Goal: Information Seeking & Learning: Learn about a topic

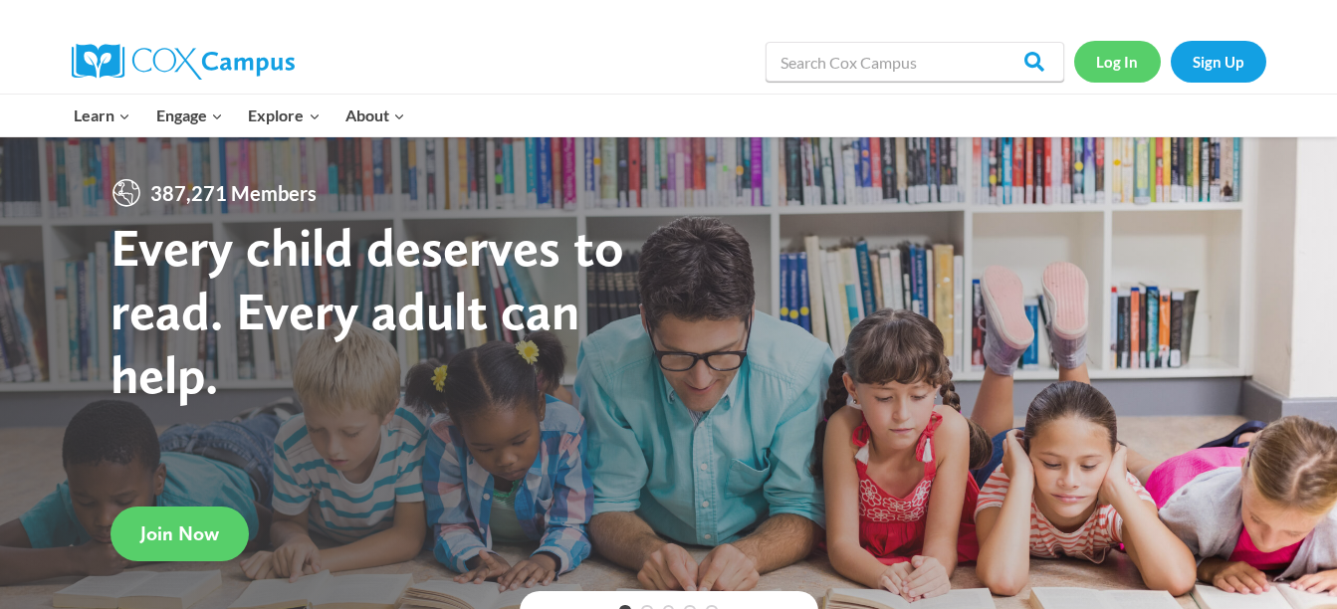
click at [1136, 50] on link "Log In" at bounding box center [1117, 61] width 87 height 41
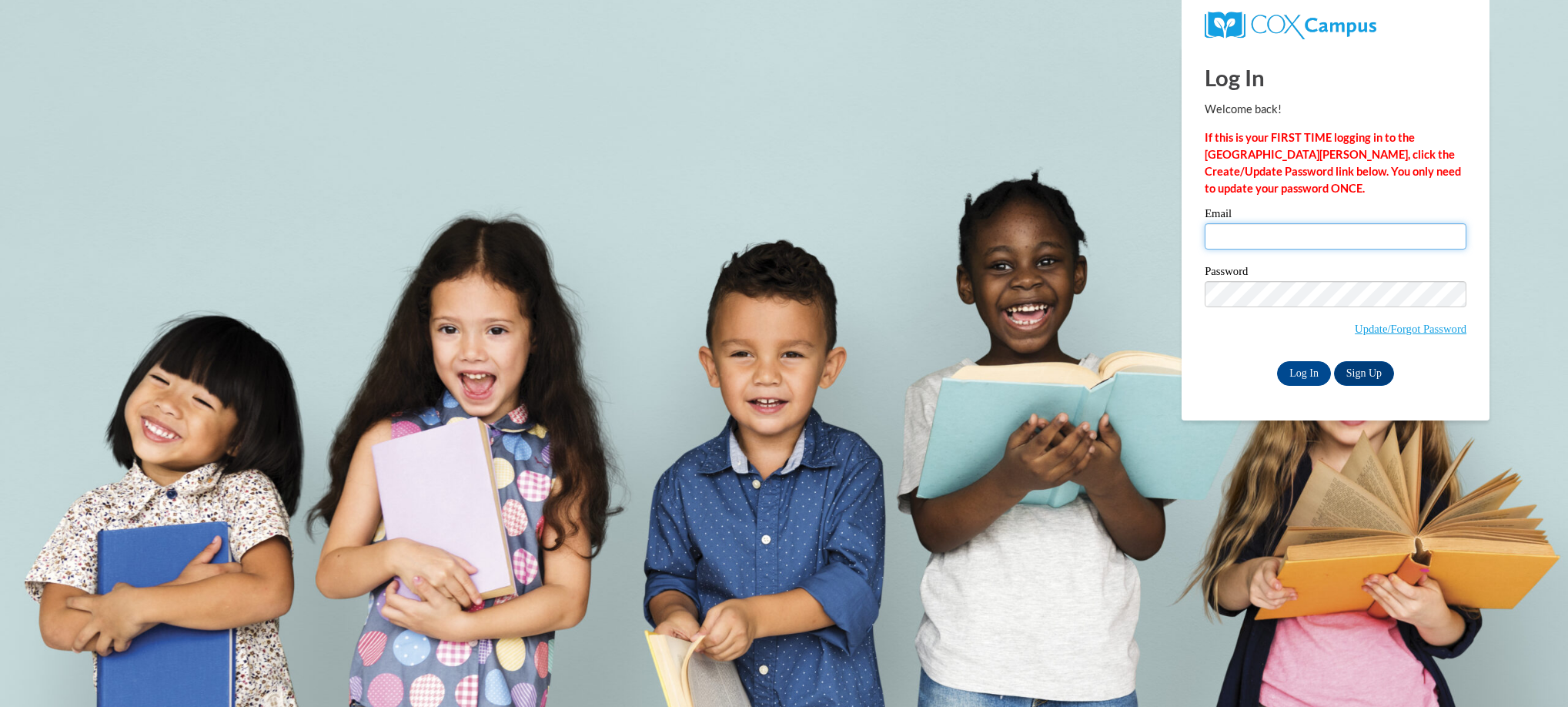
click at [1307, 234] on input "Email" at bounding box center [1335, 237] width 261 height 26
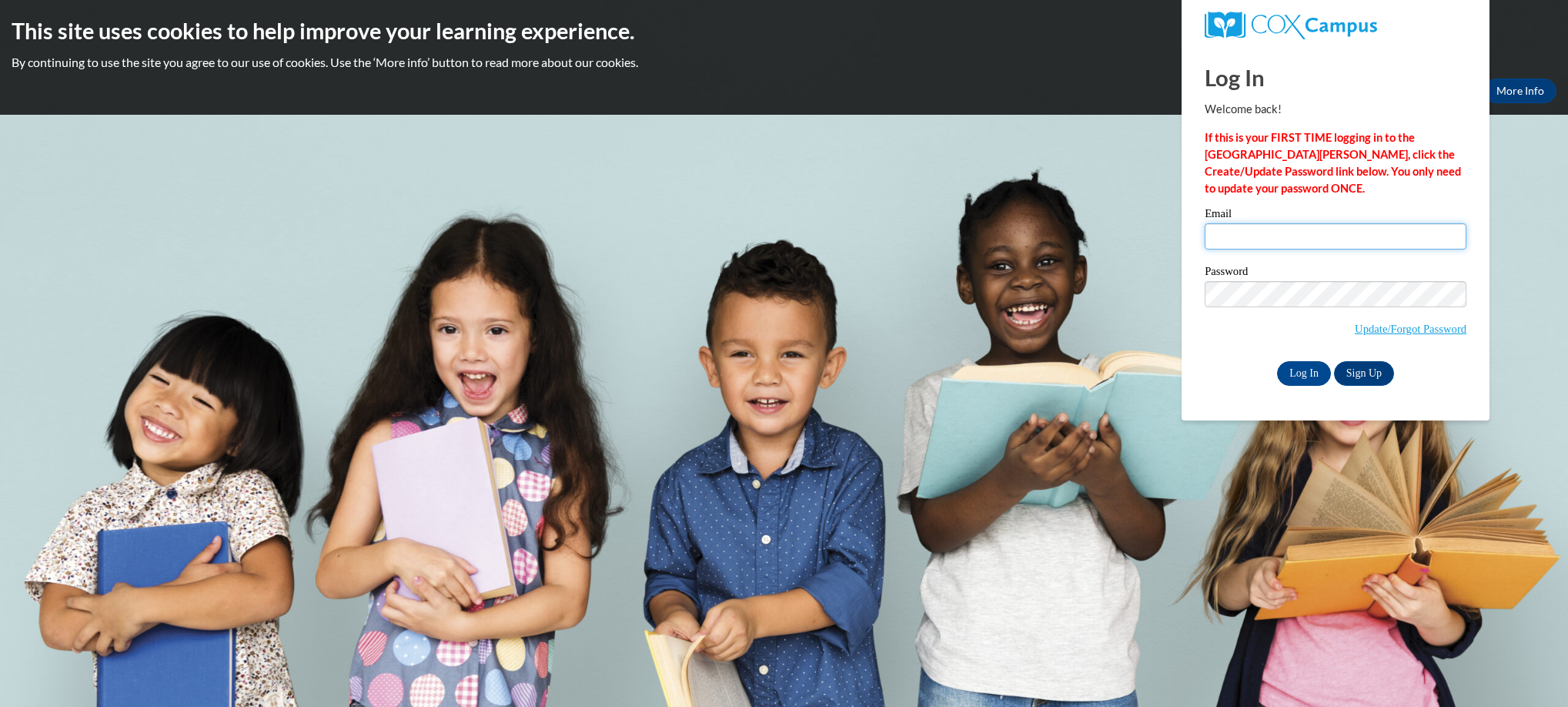
type input "cwhigham@valdosta.edu"
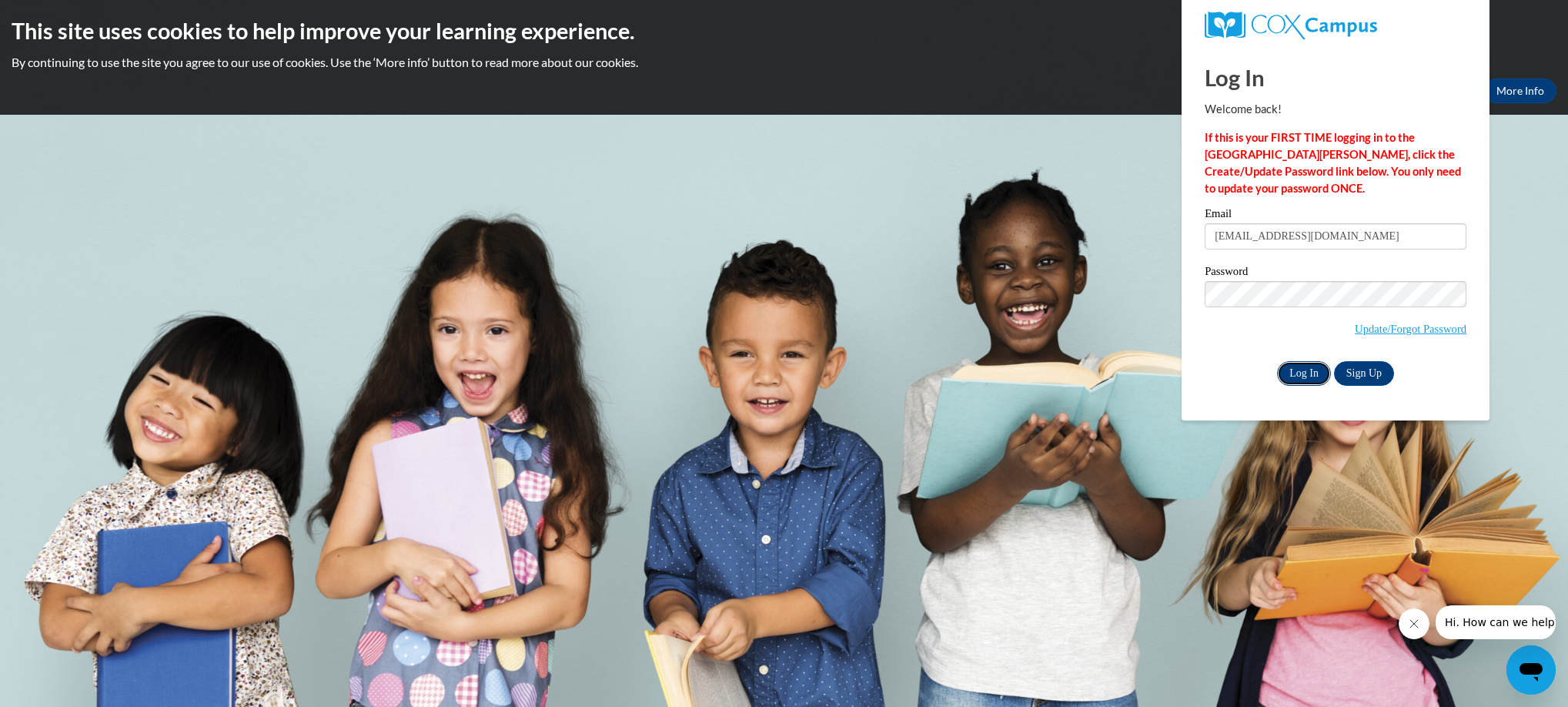
click at [1321, 377] on input "Log In" at bounding box center [1304, 374] width 54 height 25
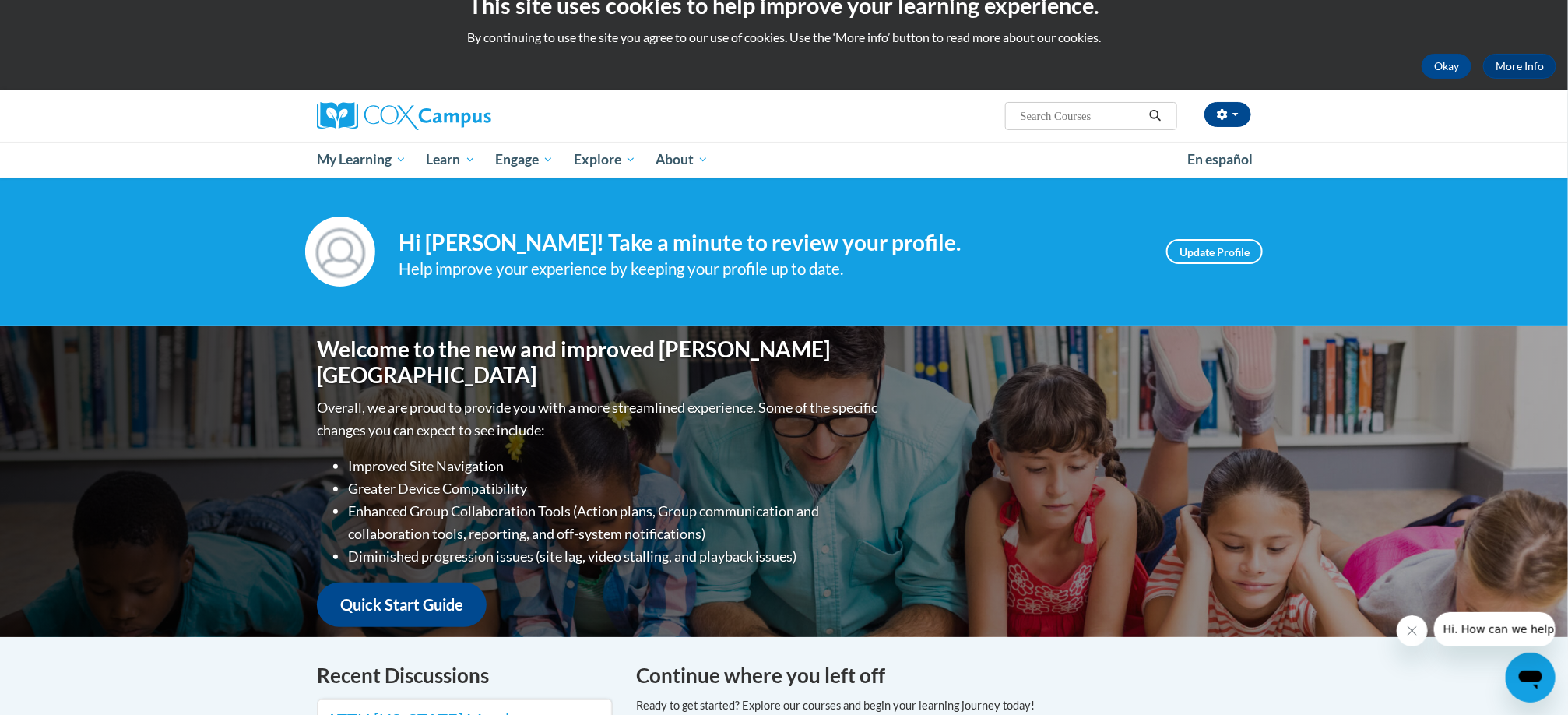
scroll to position [14, 0]
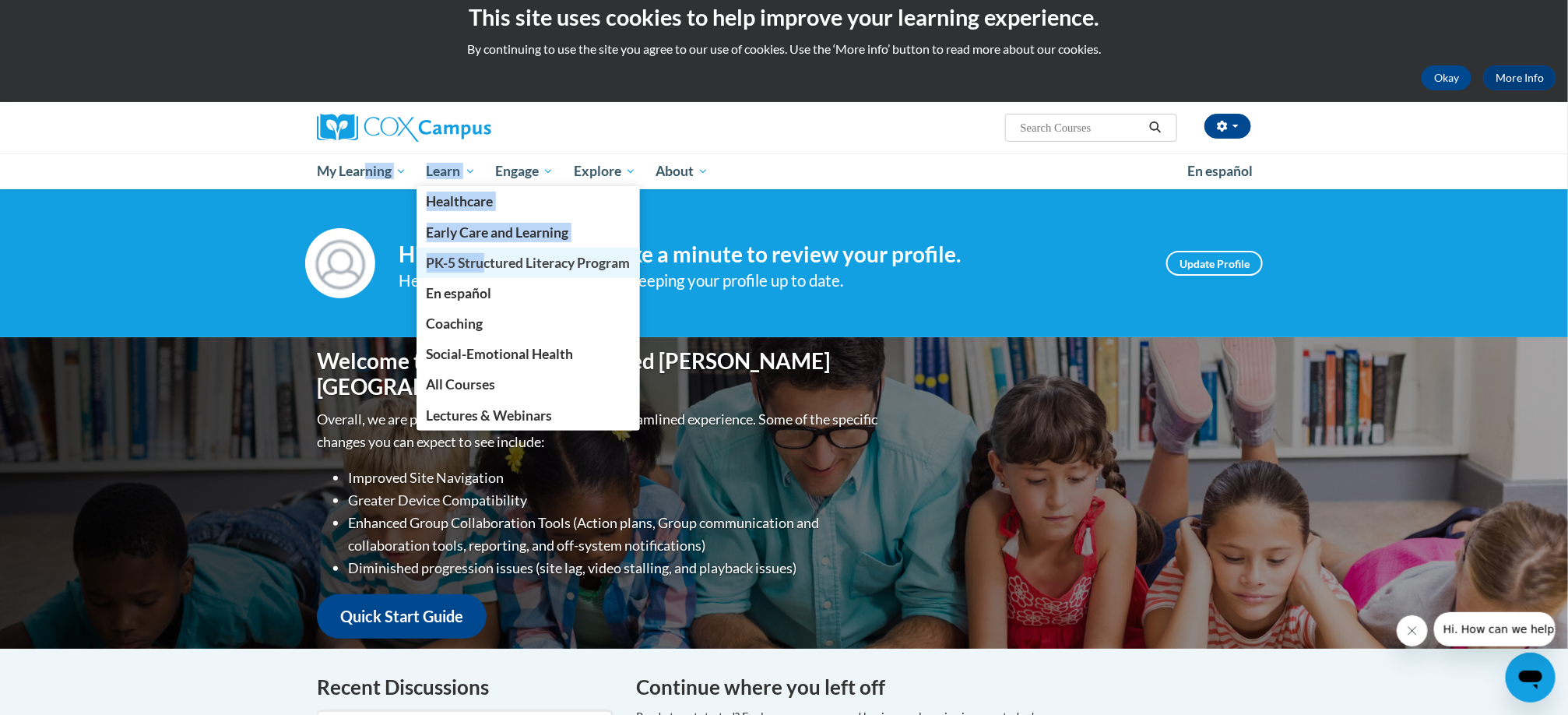
drag, startPoint x: 368, startPoint y: 174, endPoint x: 488, endPoint y: 260, distance: 147.6
click at [488, 189] on ul "My Learning My Learning My Course Progress Certificates My Action Plans Group D…" at bounding box center [741, 171] width 870 height 36
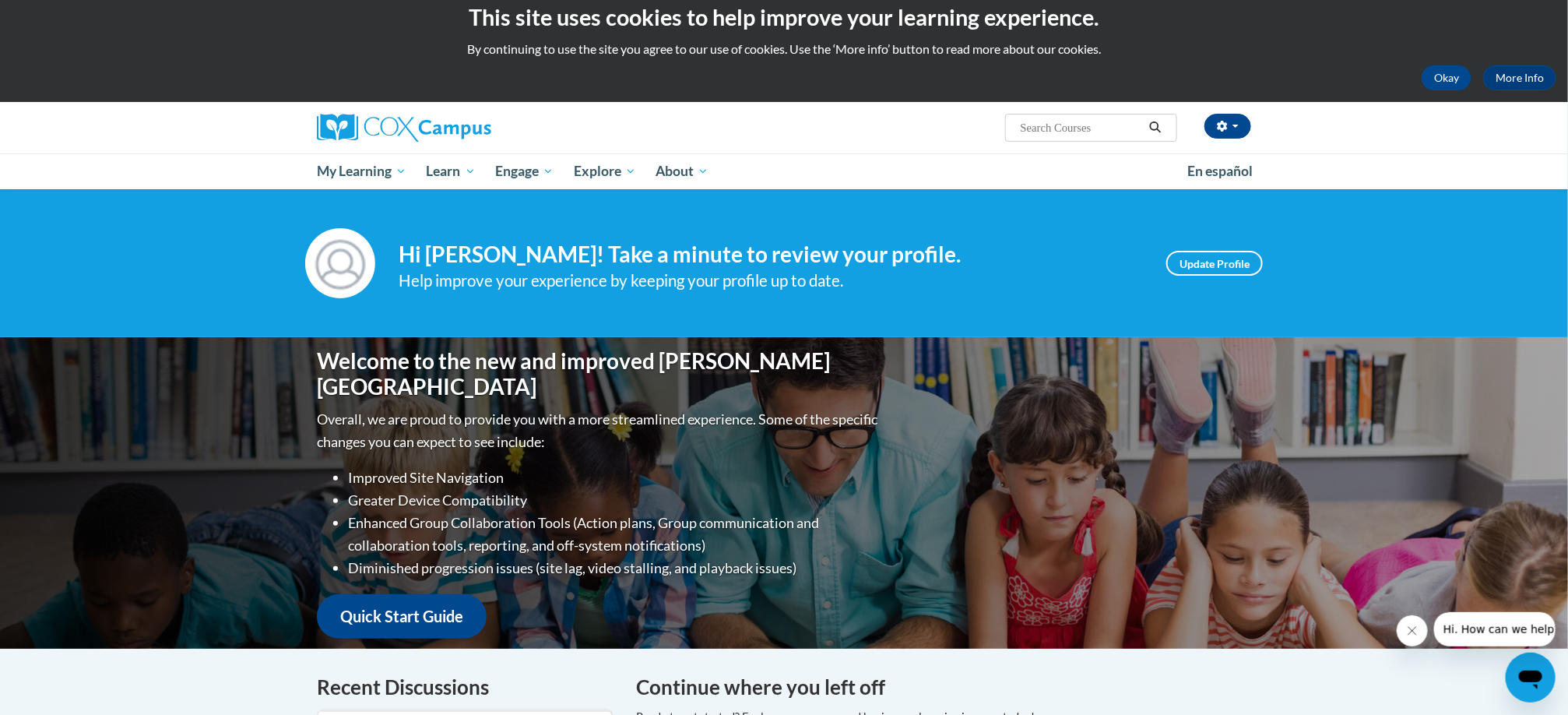
click at [488, 260] on h4 "Hi Callie Whigham! Take a minute to review your profile." at bounding box center [771, 255] width 745 height 27
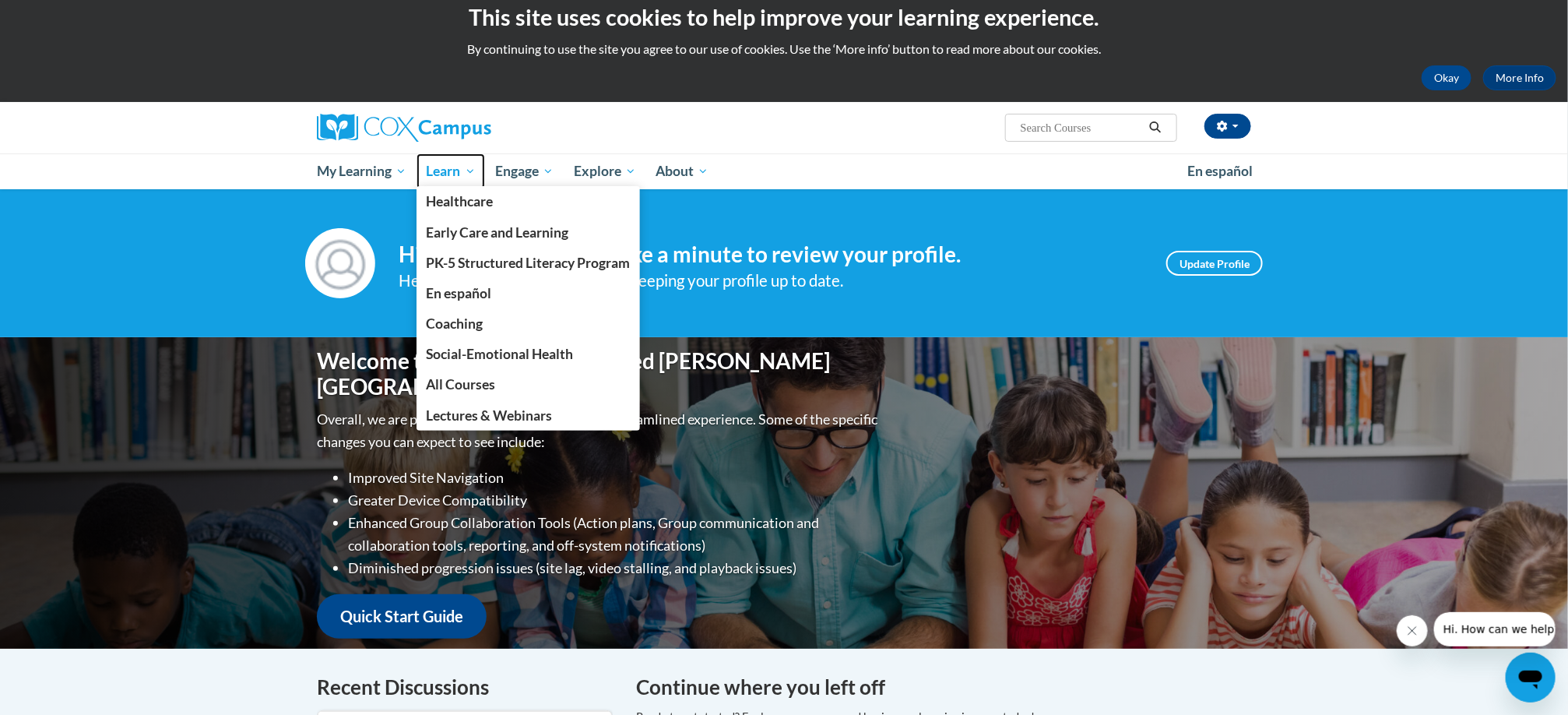
click at [428, 164] on span "Learn" at bounding box center [451, 171] width 49 height 19
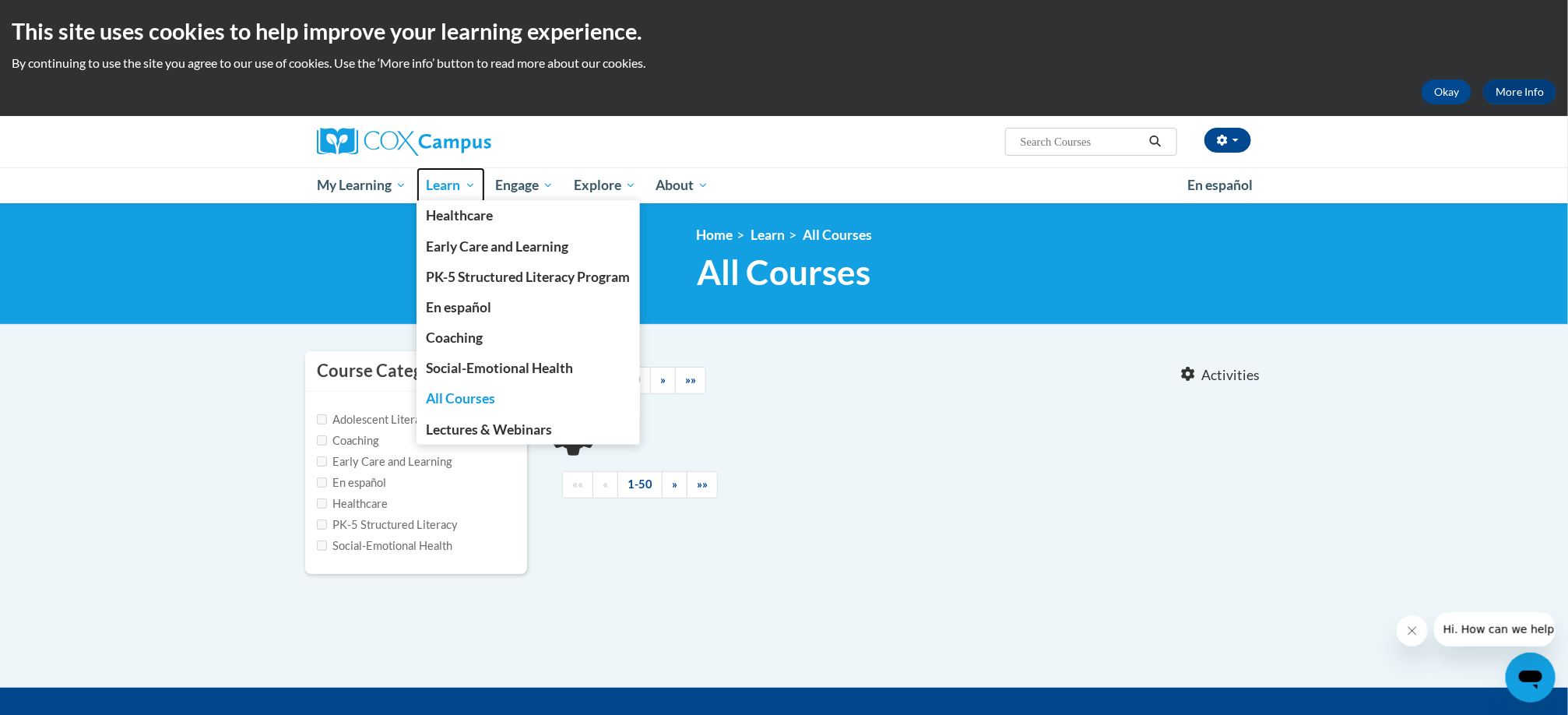
click at [444, 185] on span "Learn" at bounding box center [451, 185] width 49 height 19
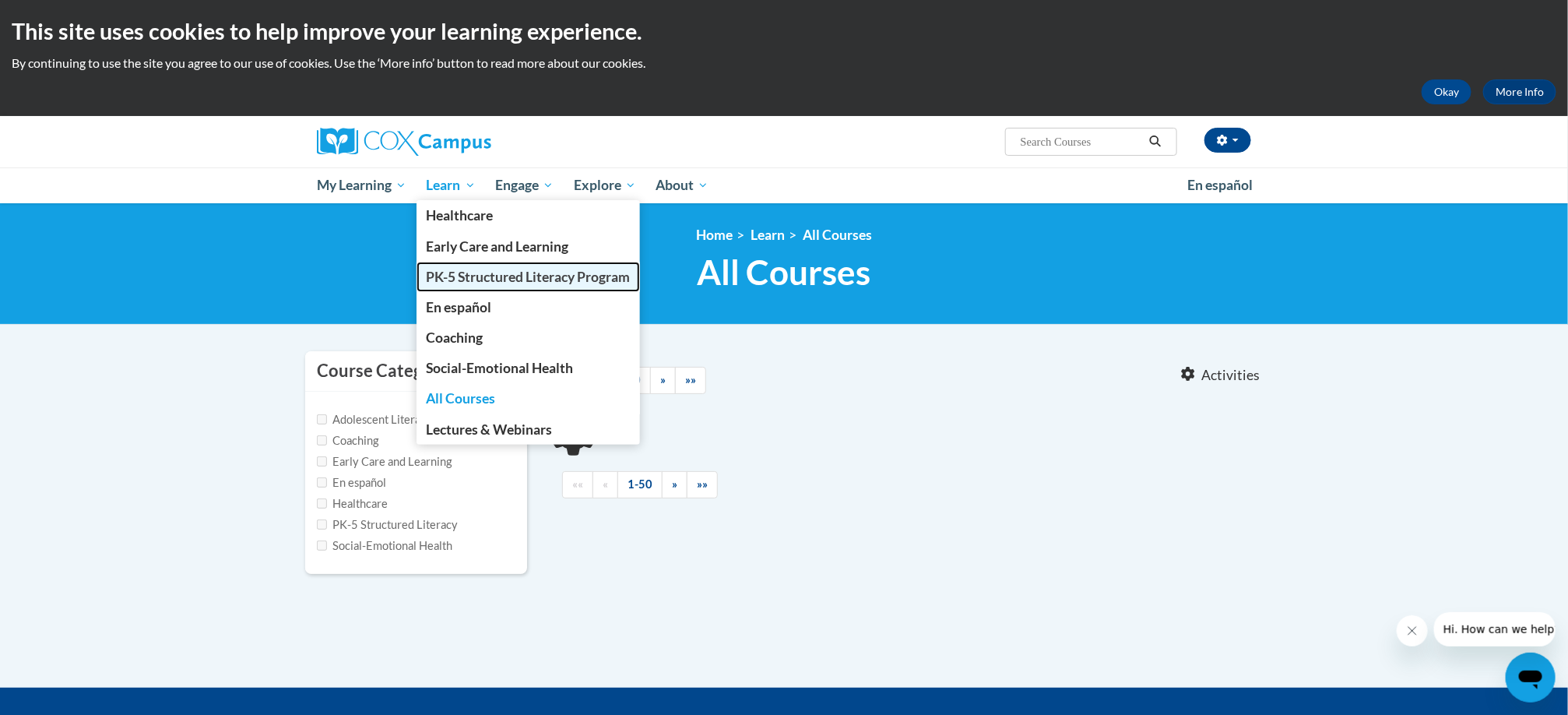
click at [475, 280] on span "PK-5 Structured Literacy Program" at bounding box center [529, 276] width 204 height 16
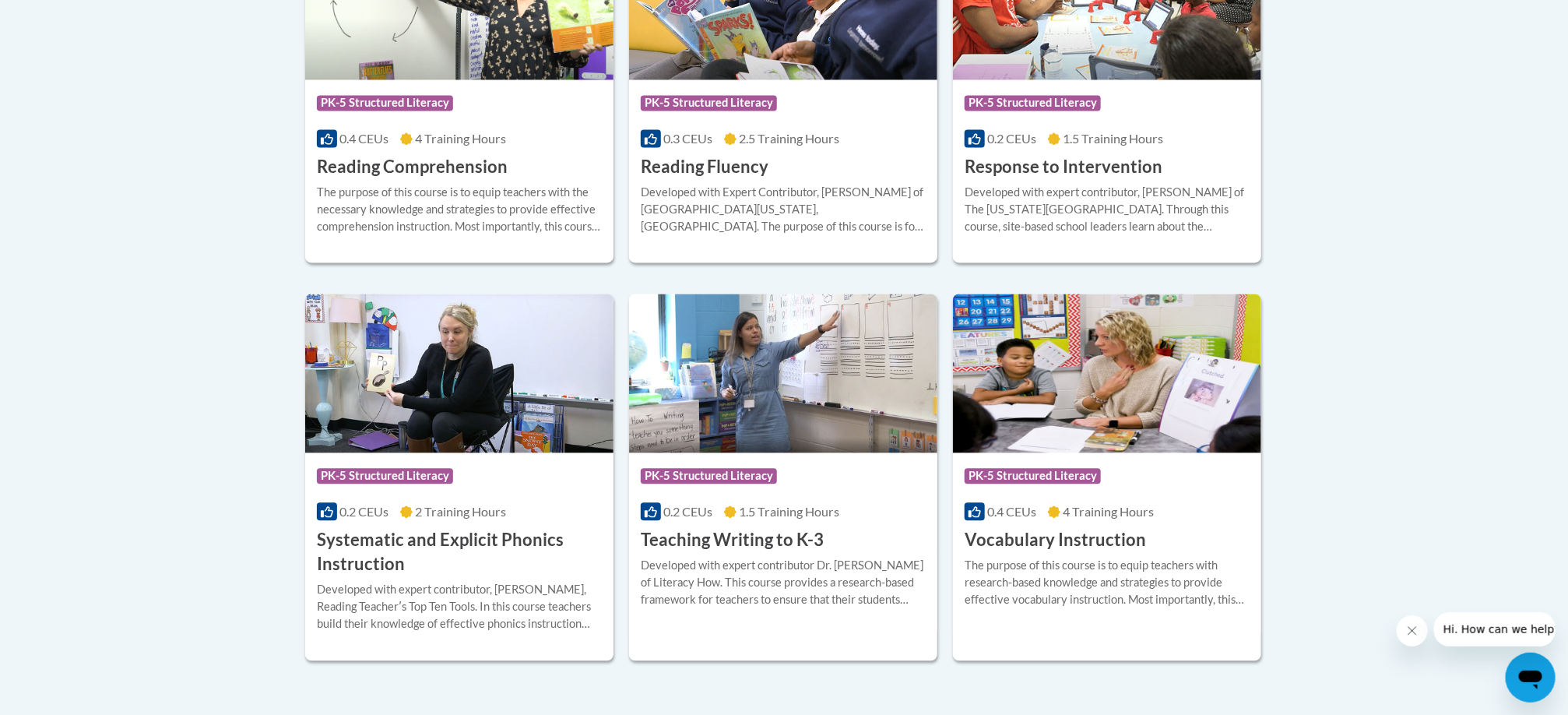
scroll to position [1663, 0]
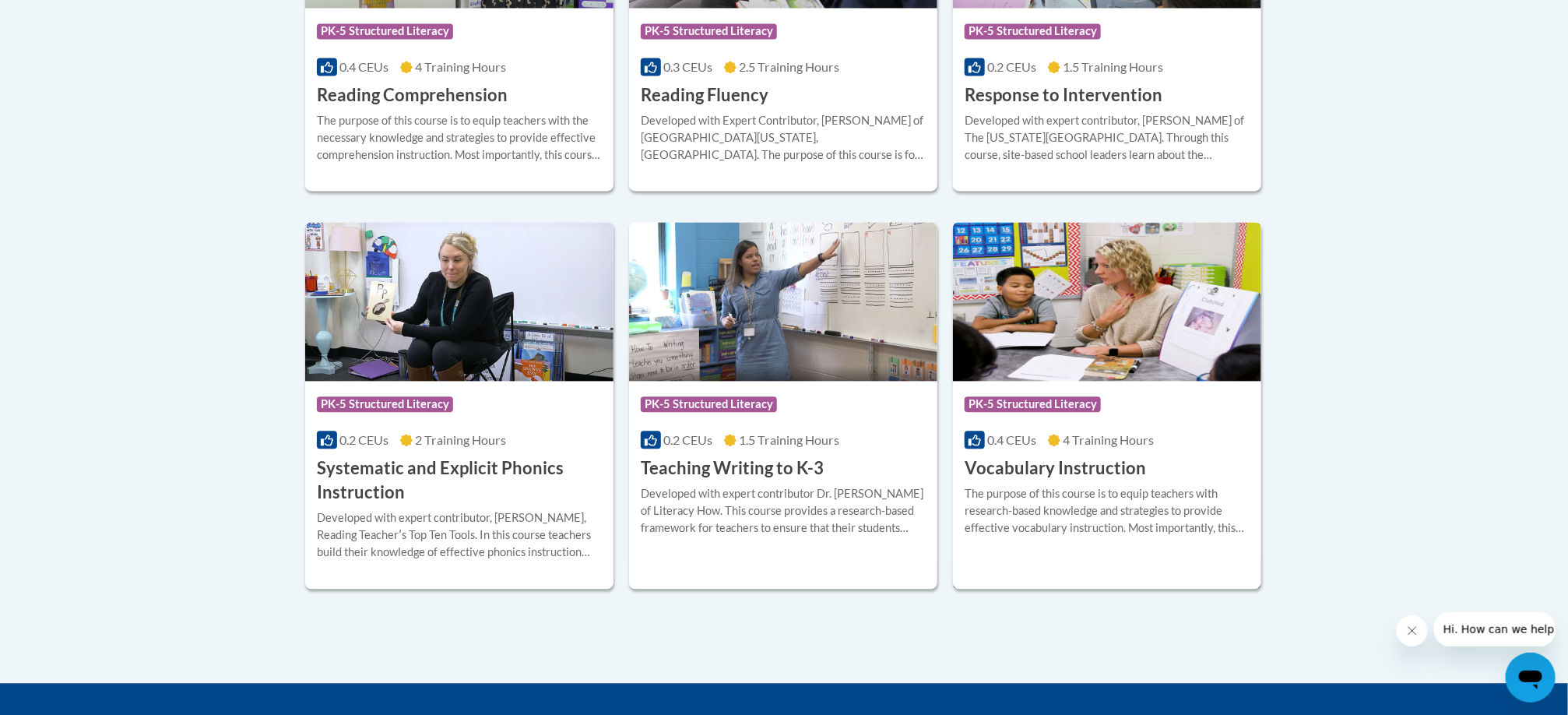
click at [1142, 404] on div "Course Category: PK-5 Structured Literacy" at bounding box center [1107, 406] width 285 height 35
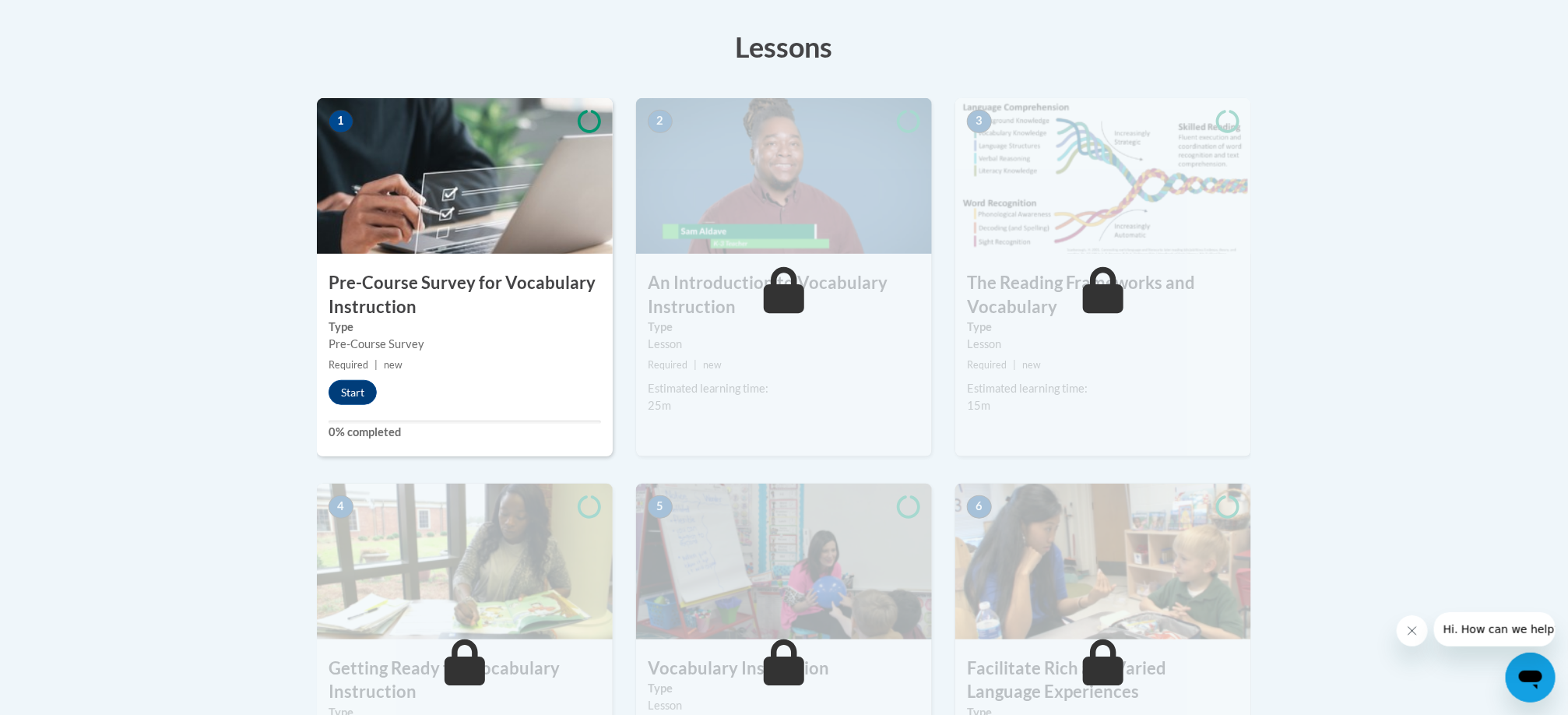
scroll to position [426, 0]
click at [363, 395] on button "Start" at bounding box center [353, 392] width 48 height 25
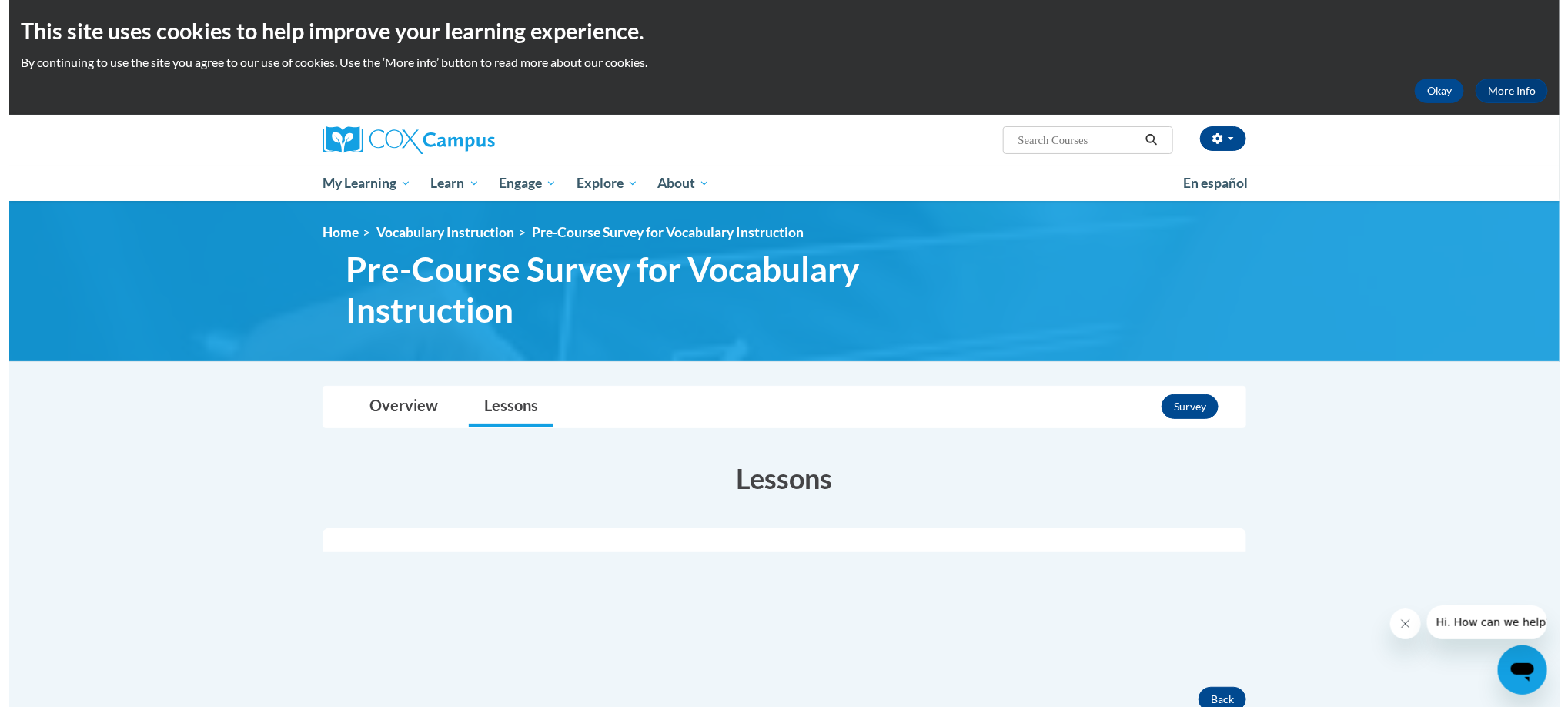
scroll to position [145, 0]
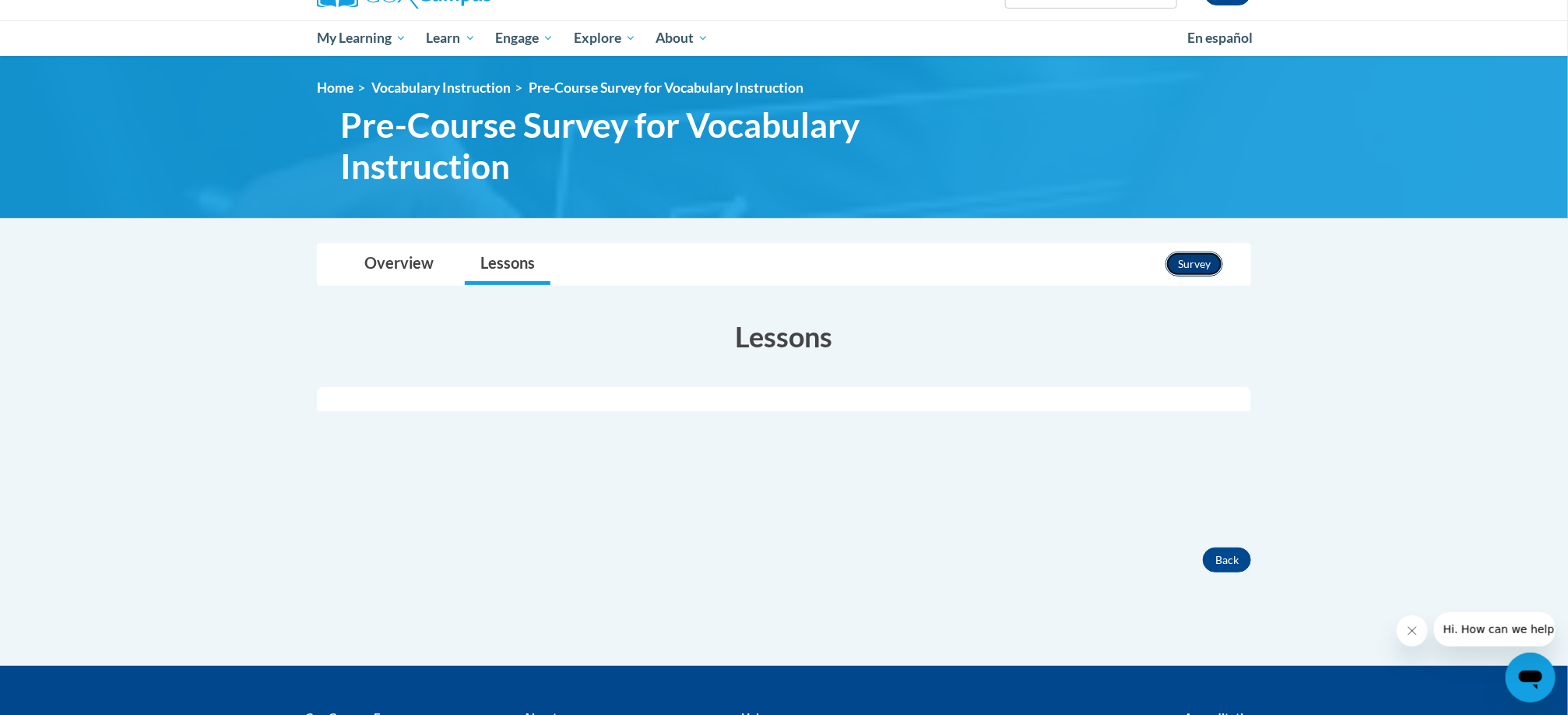
click at [1177, 264] on button "Survey" at bounding box center [1194, 264] width 58 height 25
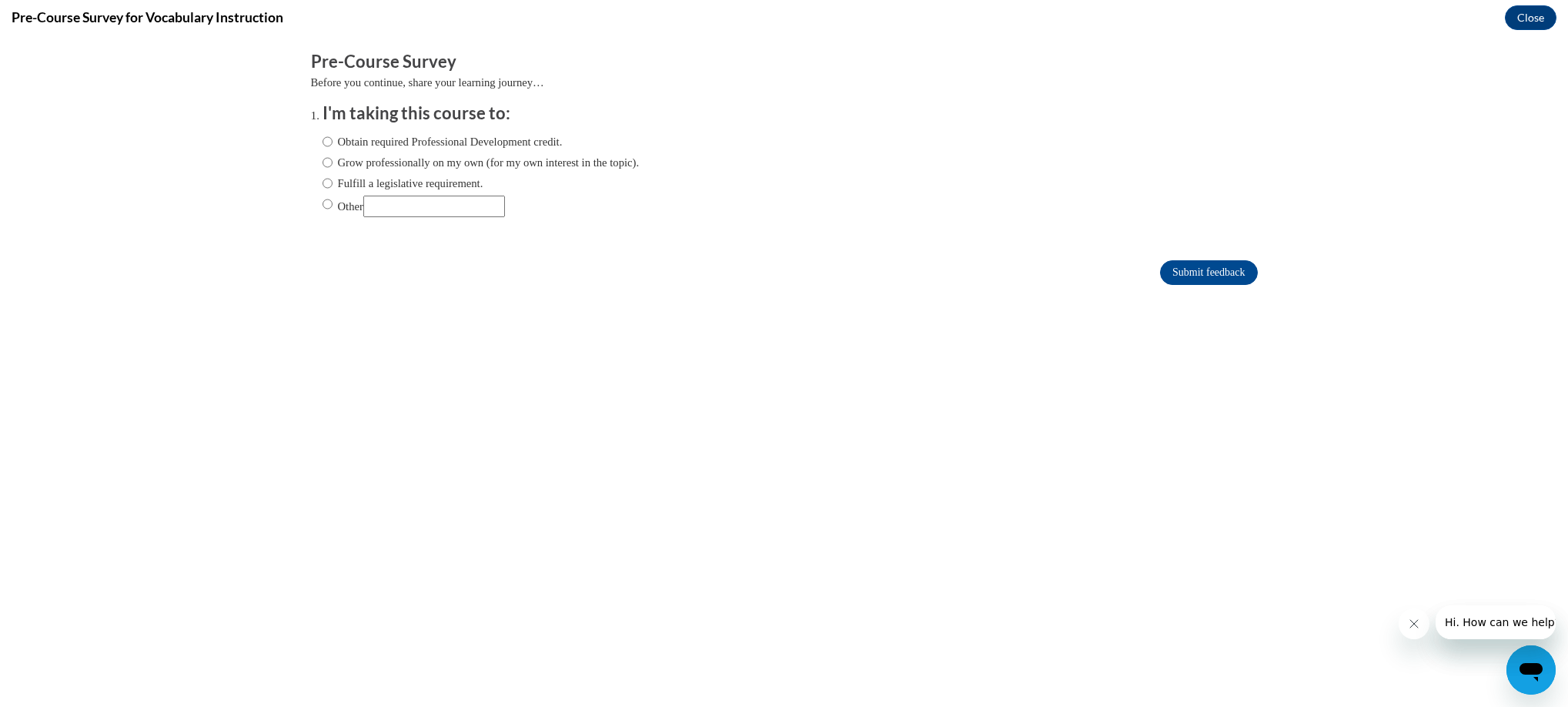
scroll to position [0, 0]
click at [431, 164] on label "Grow professionally on my own (for my own interest in the topic)." at bounding box center [481, 162] width 317 height 17
click at [332, 164] on input "Grow professionally on my own (for my own interest in the topic)." at bounding box center [327, 162] width 10 height 17
radio input "true"
click at [1205, 280] on input "Submit feedback" at bounding box center [1208, 272] width 97 height 25
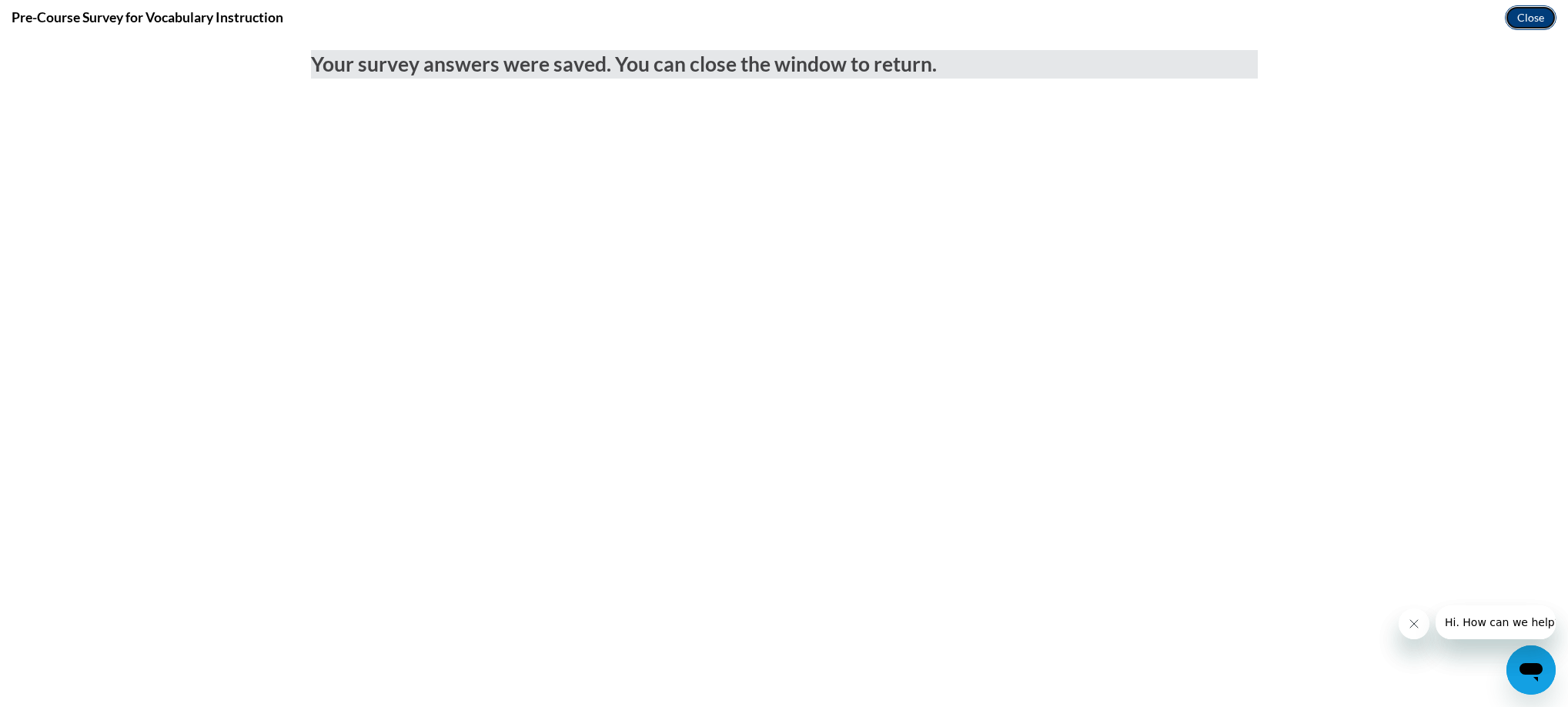
click at [1539, 10] on button "Close" at bounding box center [1530, 18] width 52 height 25
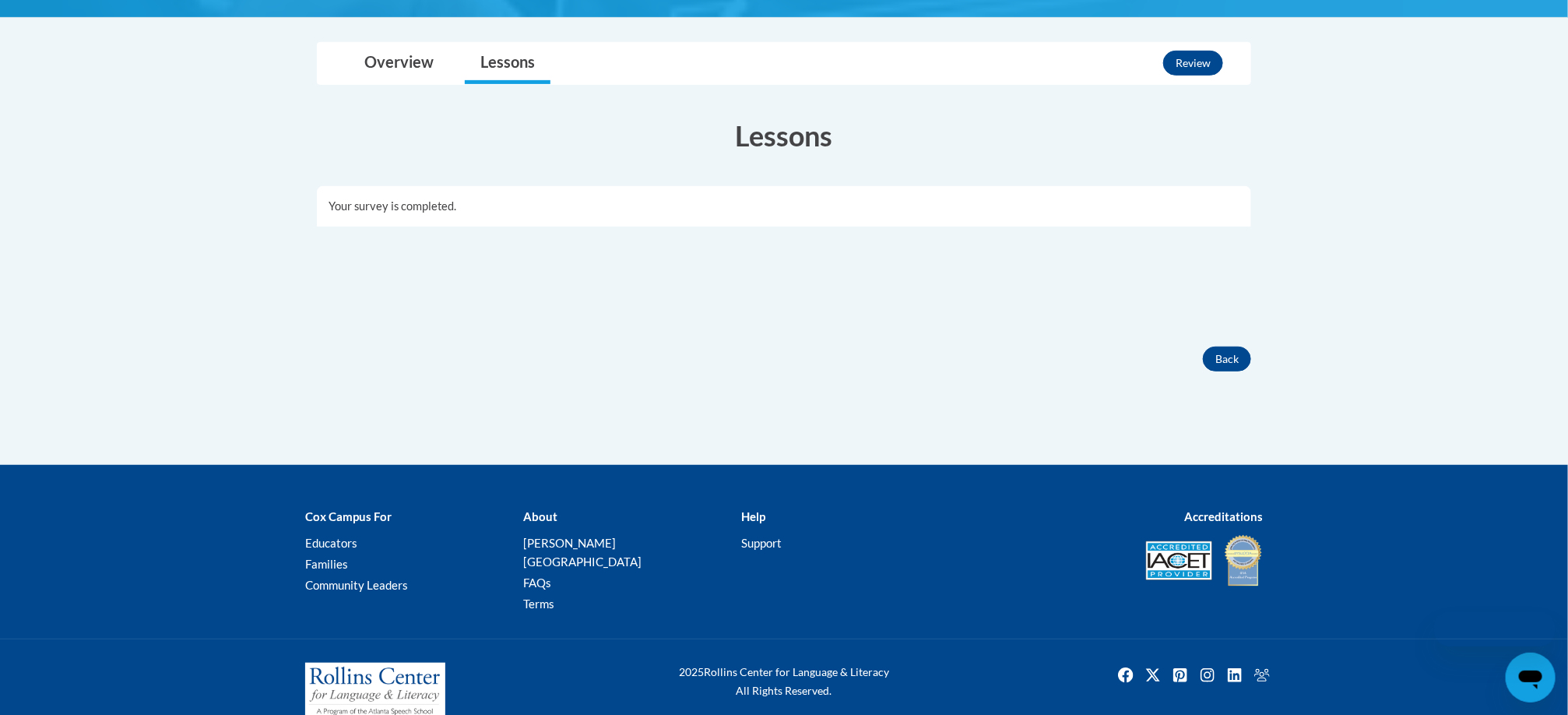
scroll to position [355, 0]
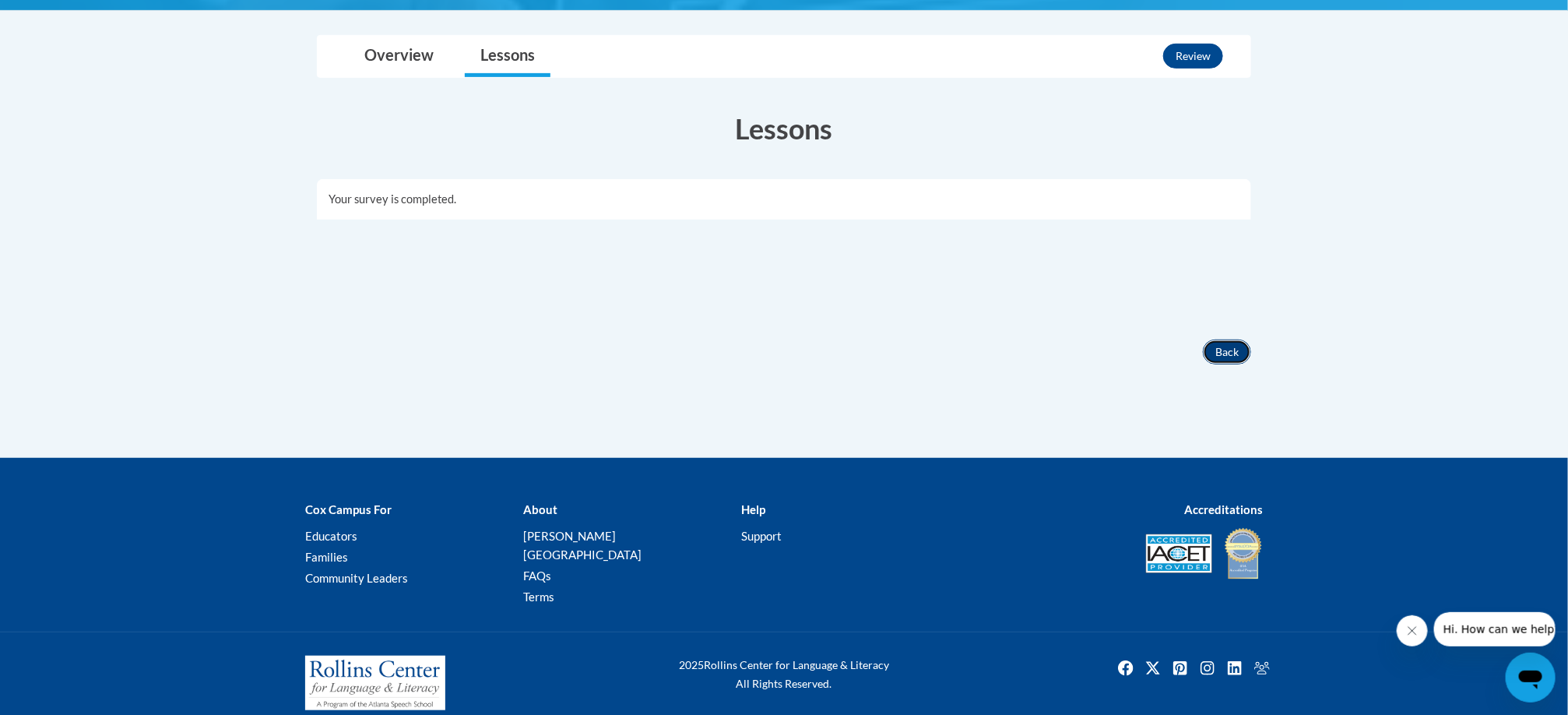
click at [1229, 356] on button "Back" at bounding box center [1227, 352] width 48 height 25
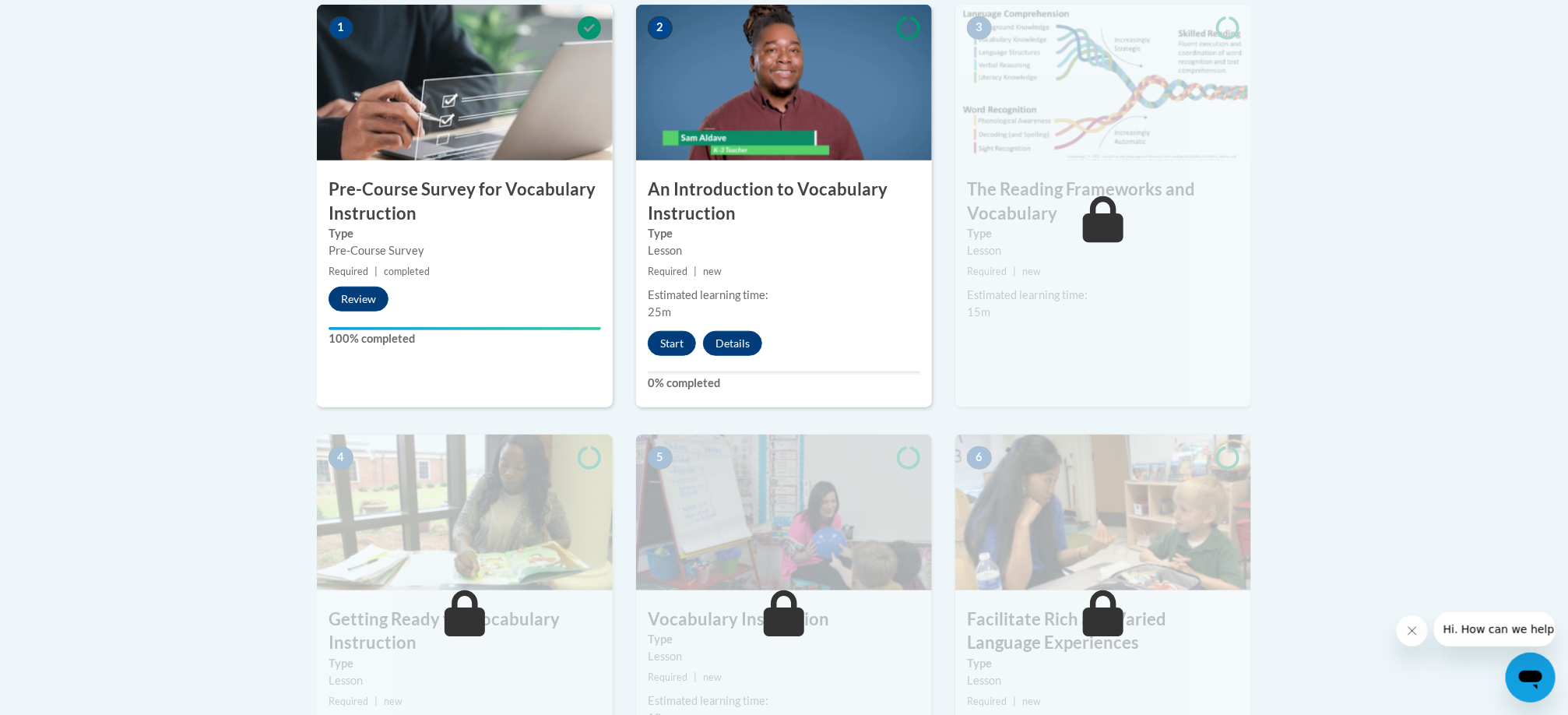
scroll to position [519, 0]
click at [673, 337] on button "Start" at bounding box center [672, 343] width 48 height 25
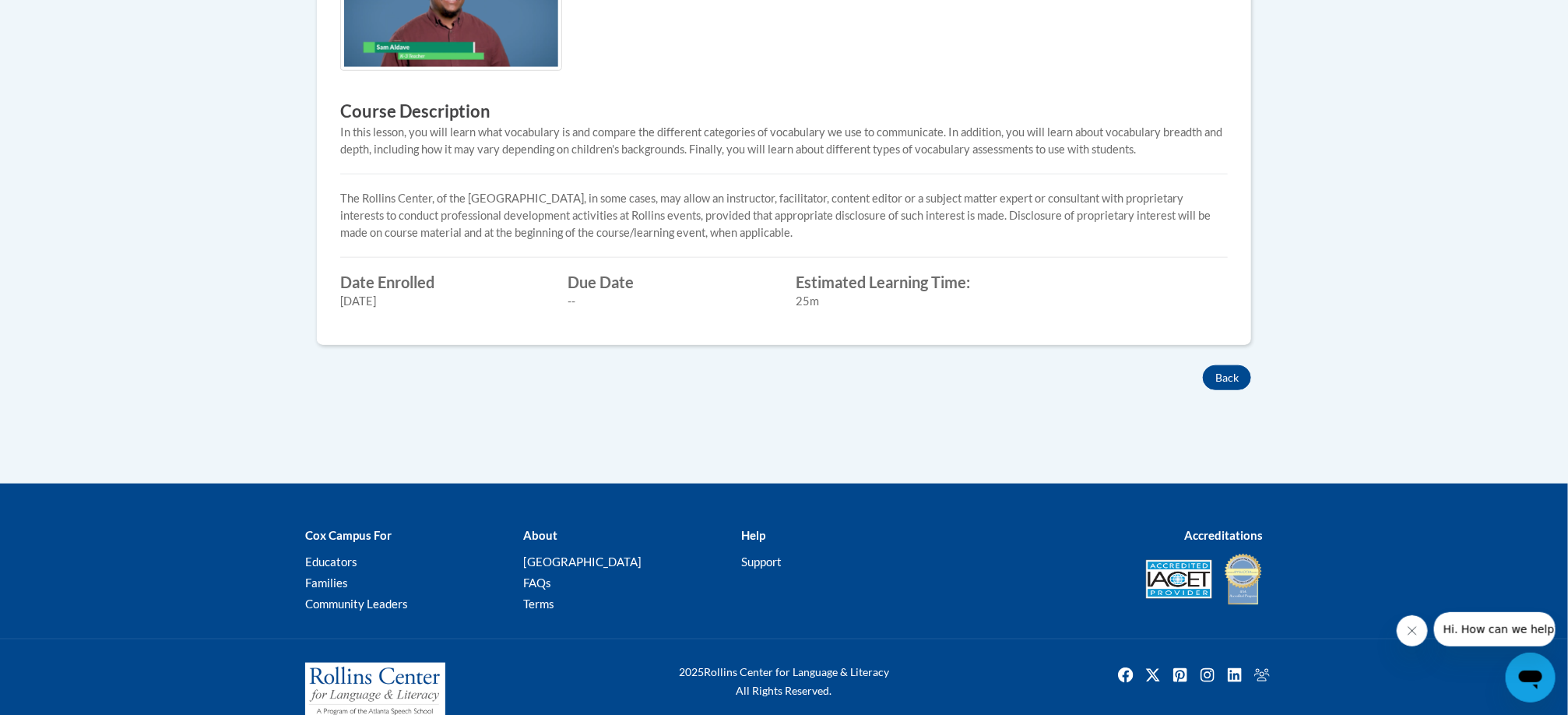
scroll to position [615, 0]
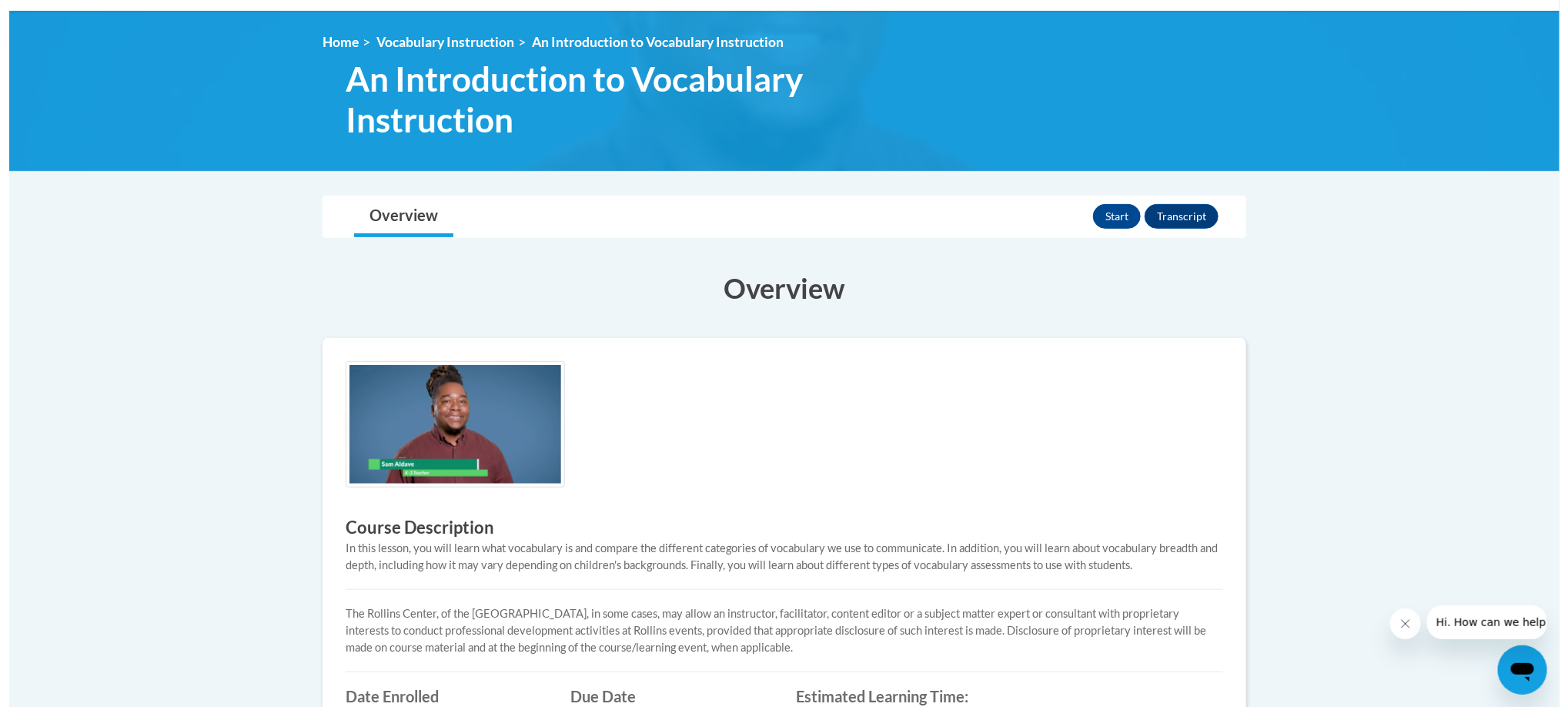
scroll to position [190, 0]
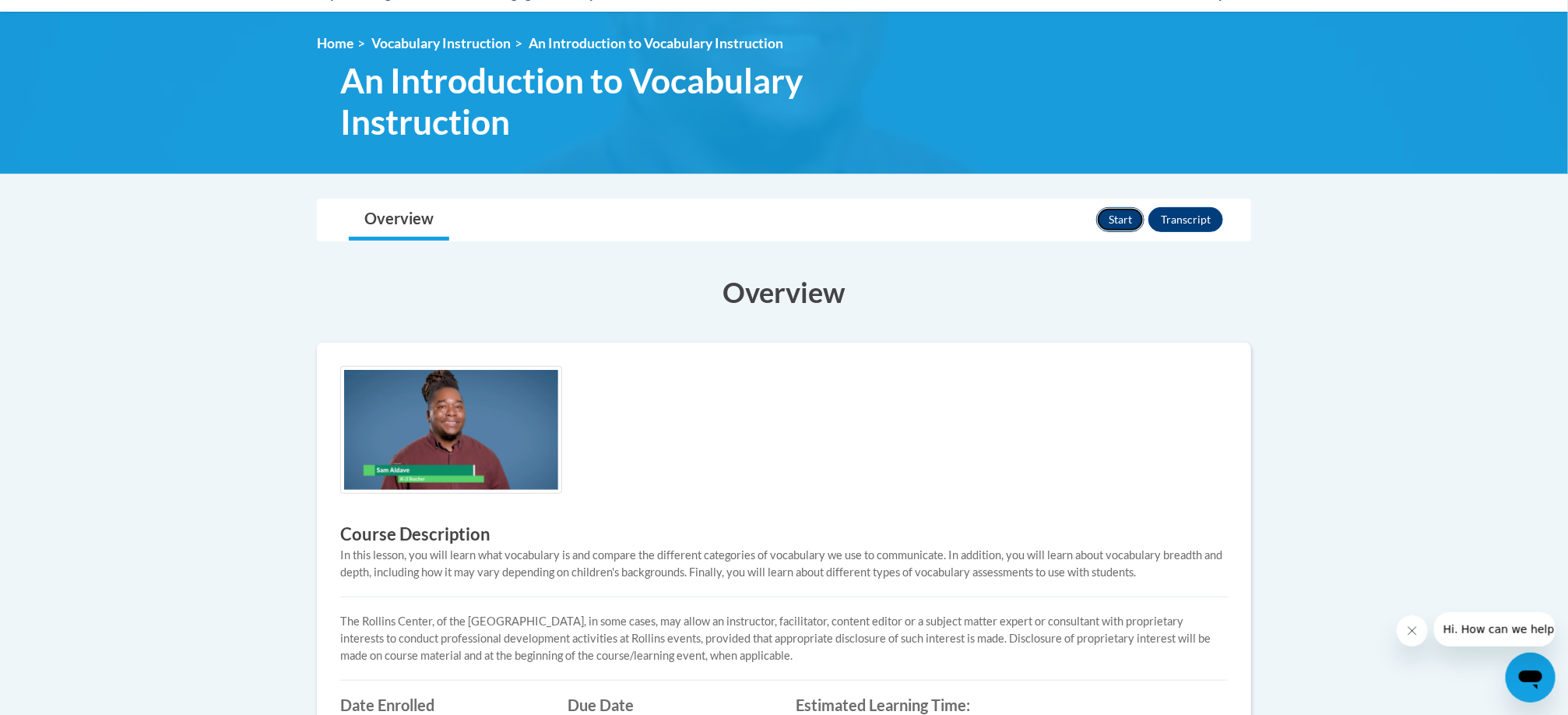
click at [1113, 218] on button "Start" at bounding box center [1121, 220] width 48 height 25
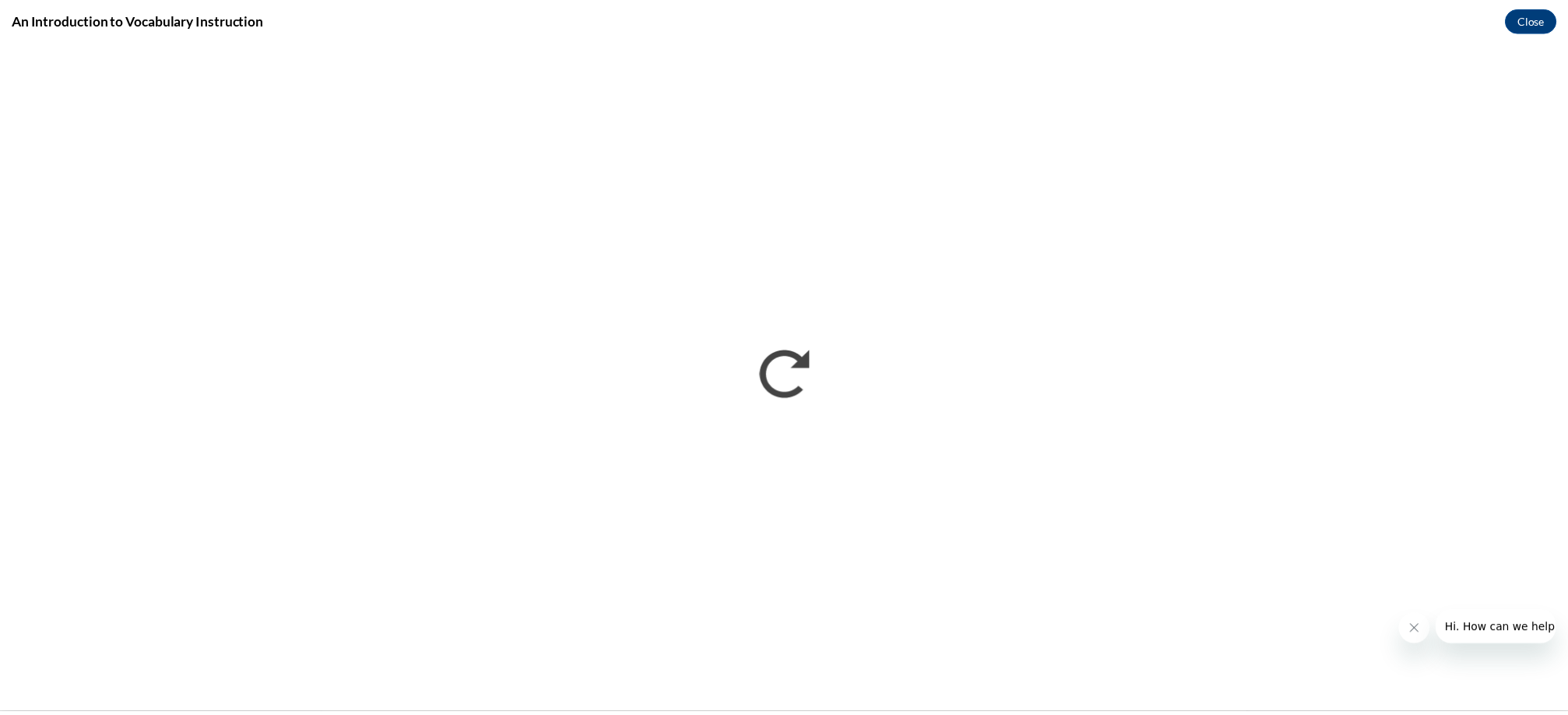
scroll to position [0, 0]
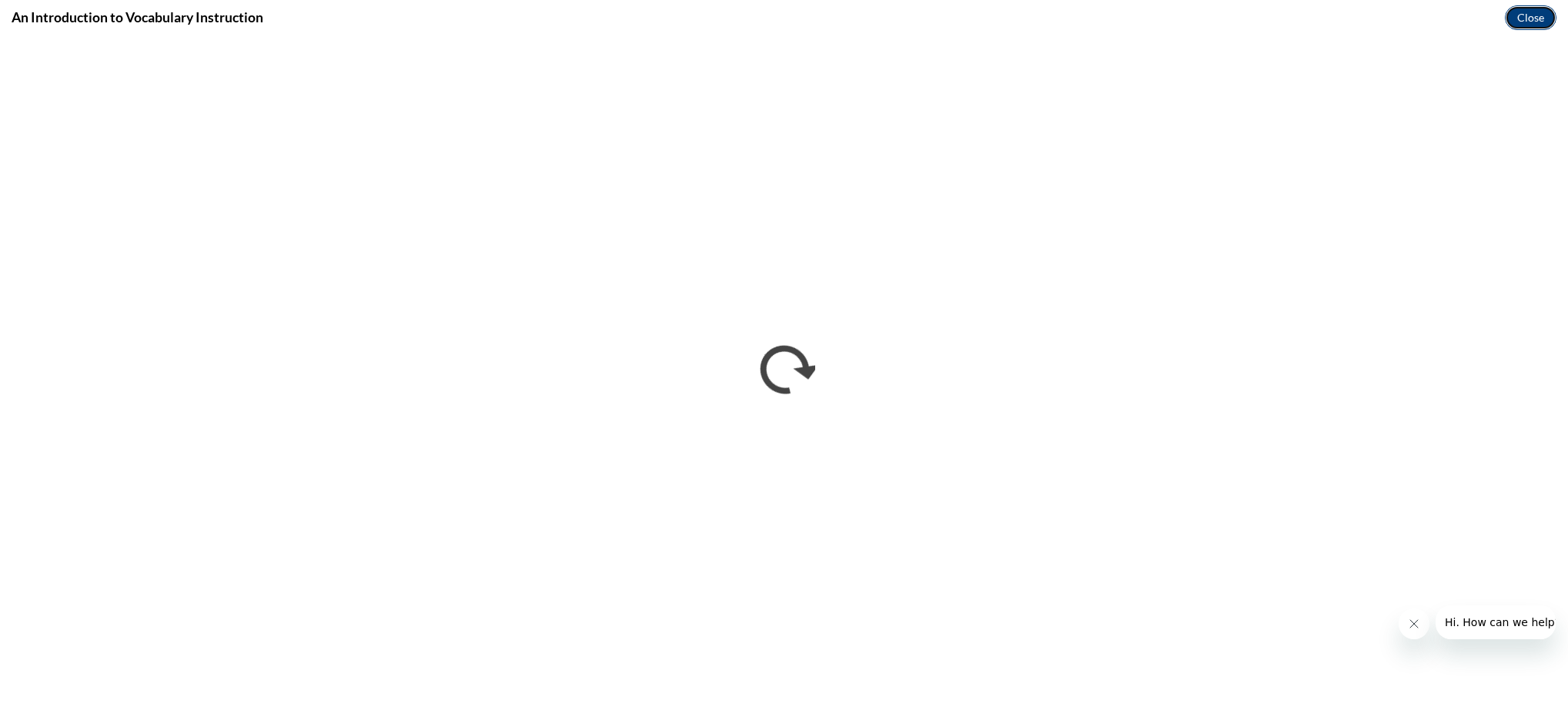
click at [1519, 17] on button "Close" at bounding box center [1530, 18] width 52 height 25
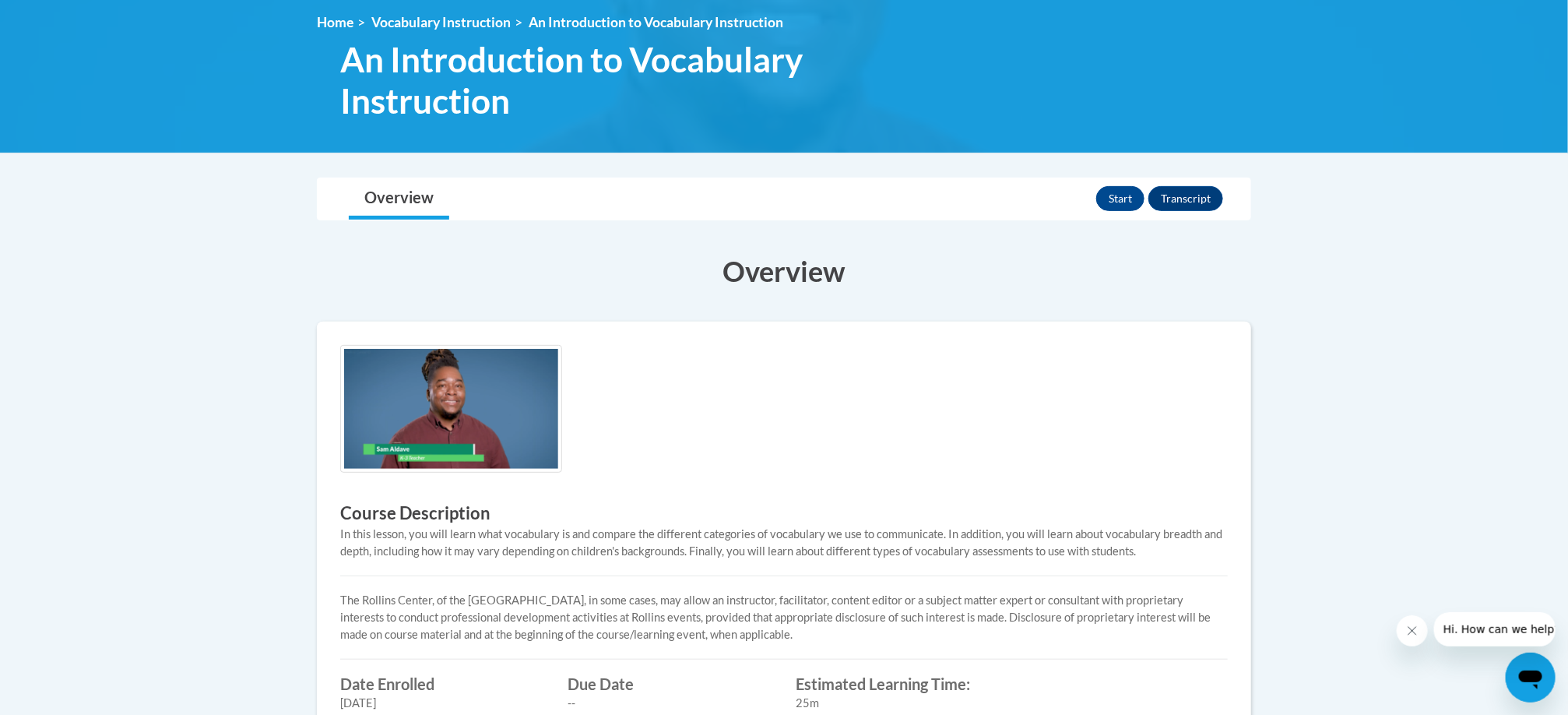
scroll to position [211, 0]
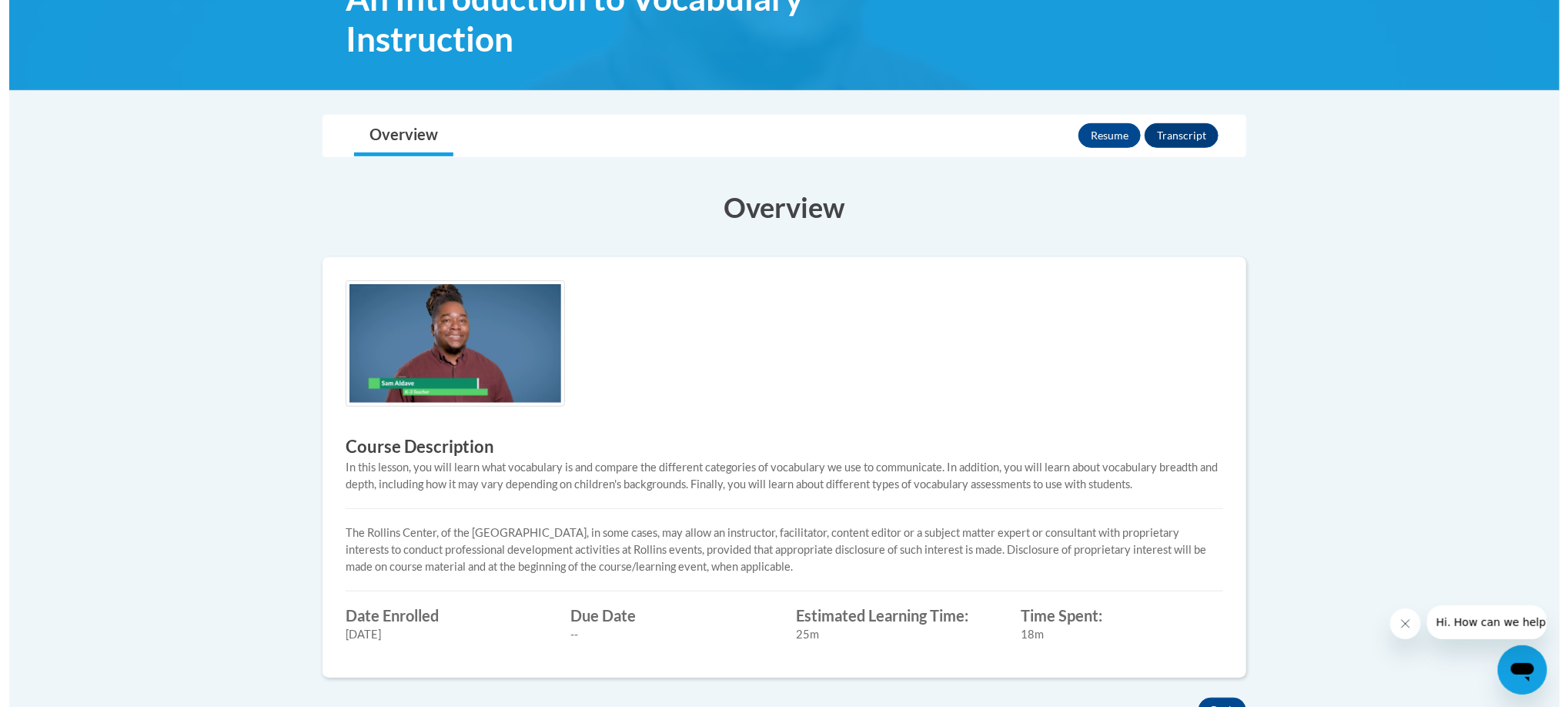
scroll to position [261, 0]
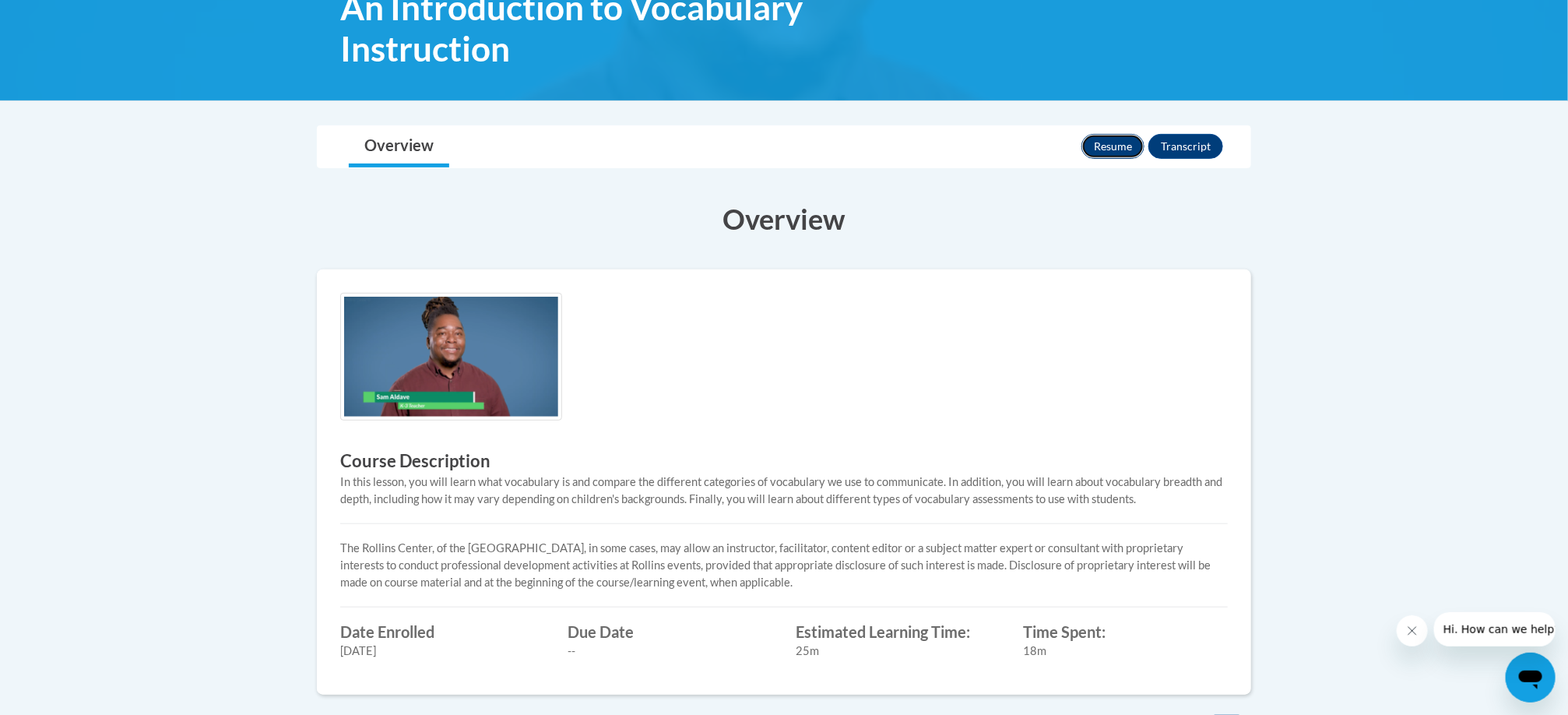
click at [1112, 138] on button "Resume" at bounding box center [1113, 146] width 63 height 25
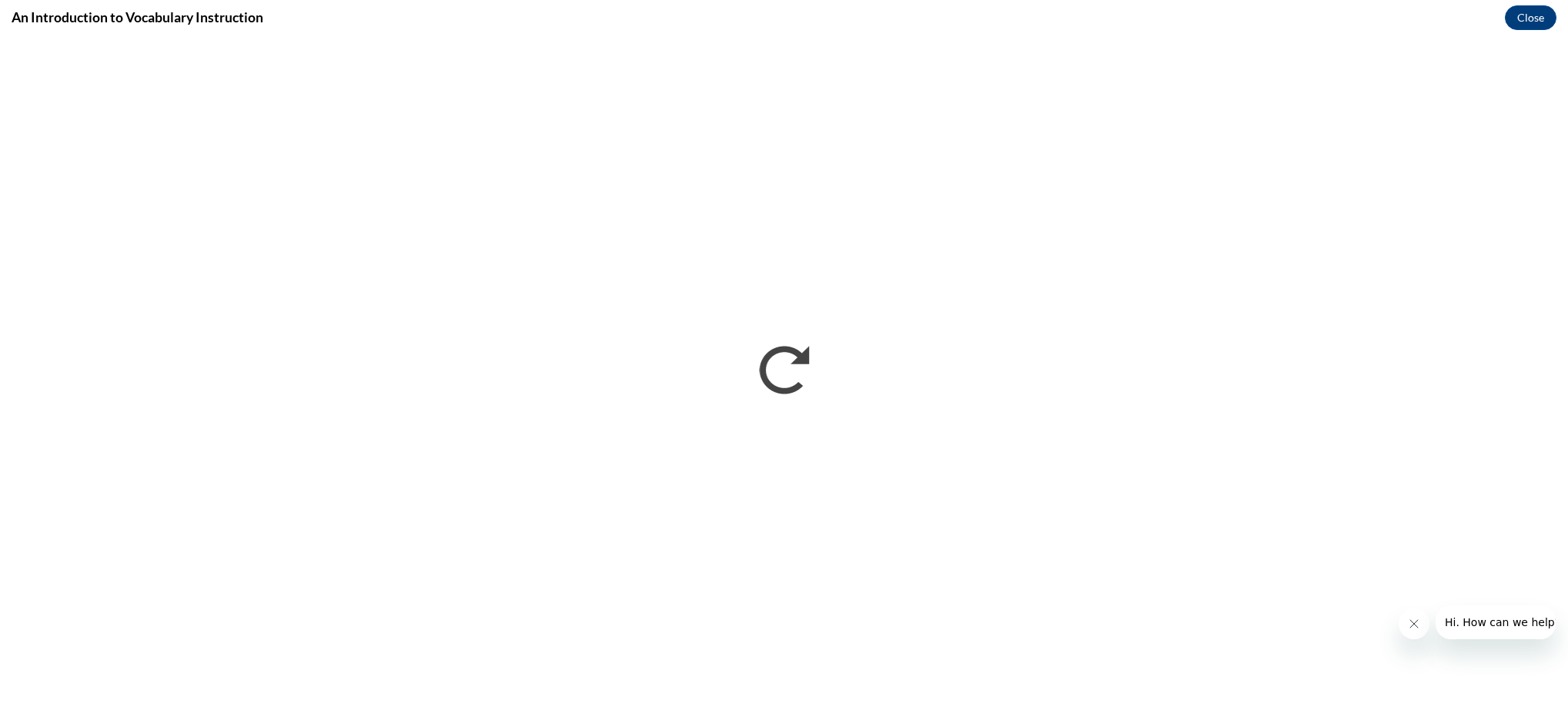
scroll to position [0, 0]
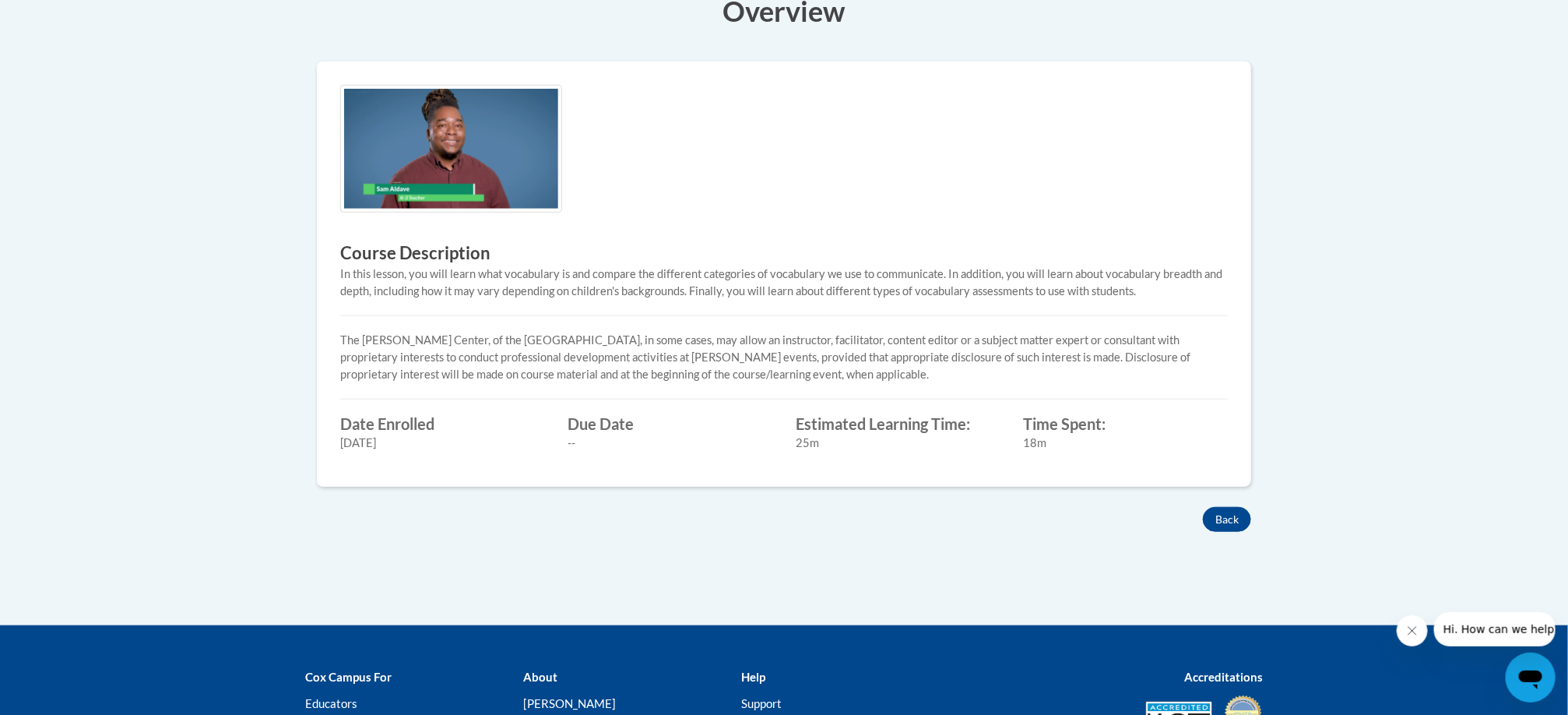
scroll to position [487, 0]
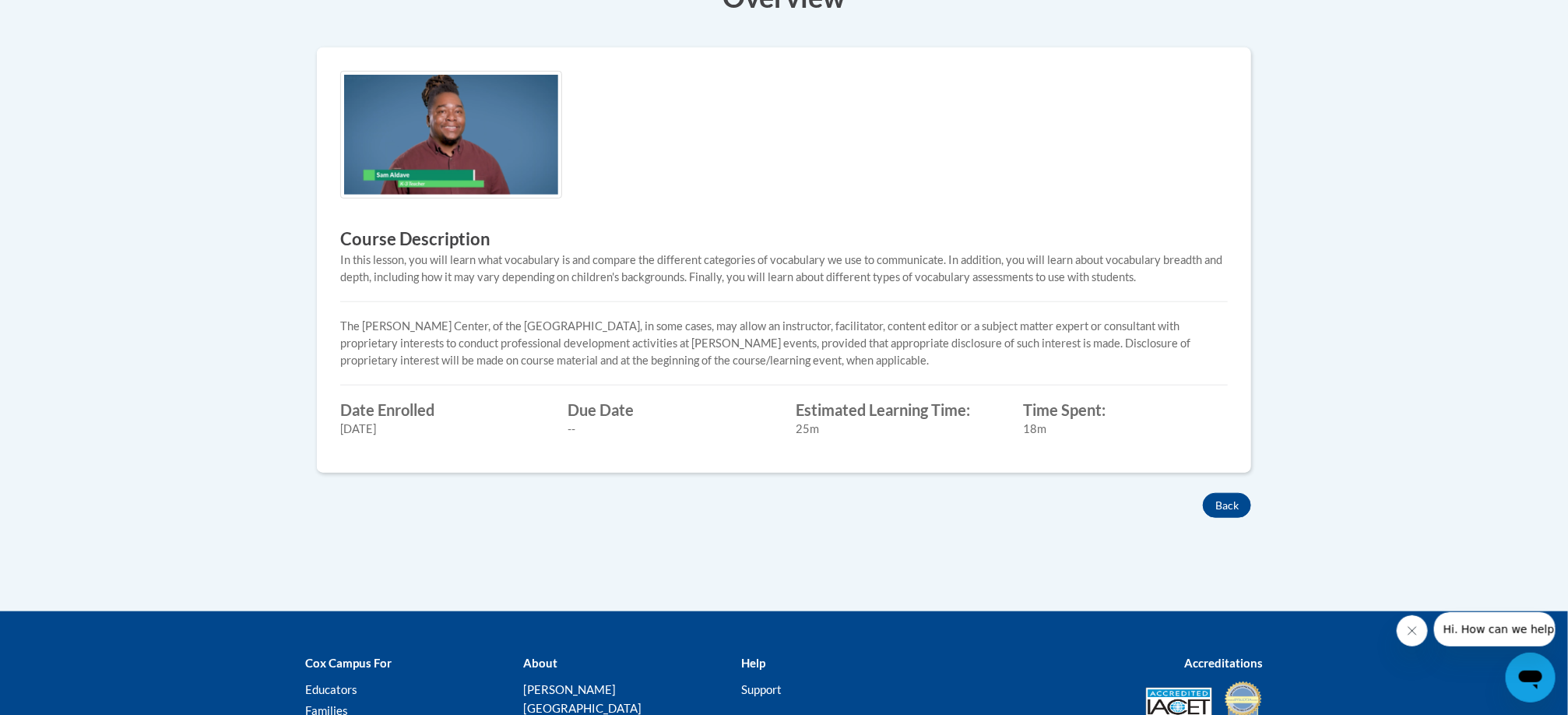
click at [1063, 349] on p "The [PERSON_NAME] Center, of the [GEOGRAPHIC_DATA], in some cases, may allow an…" at bounding box center [784, 343] width 888 height 52
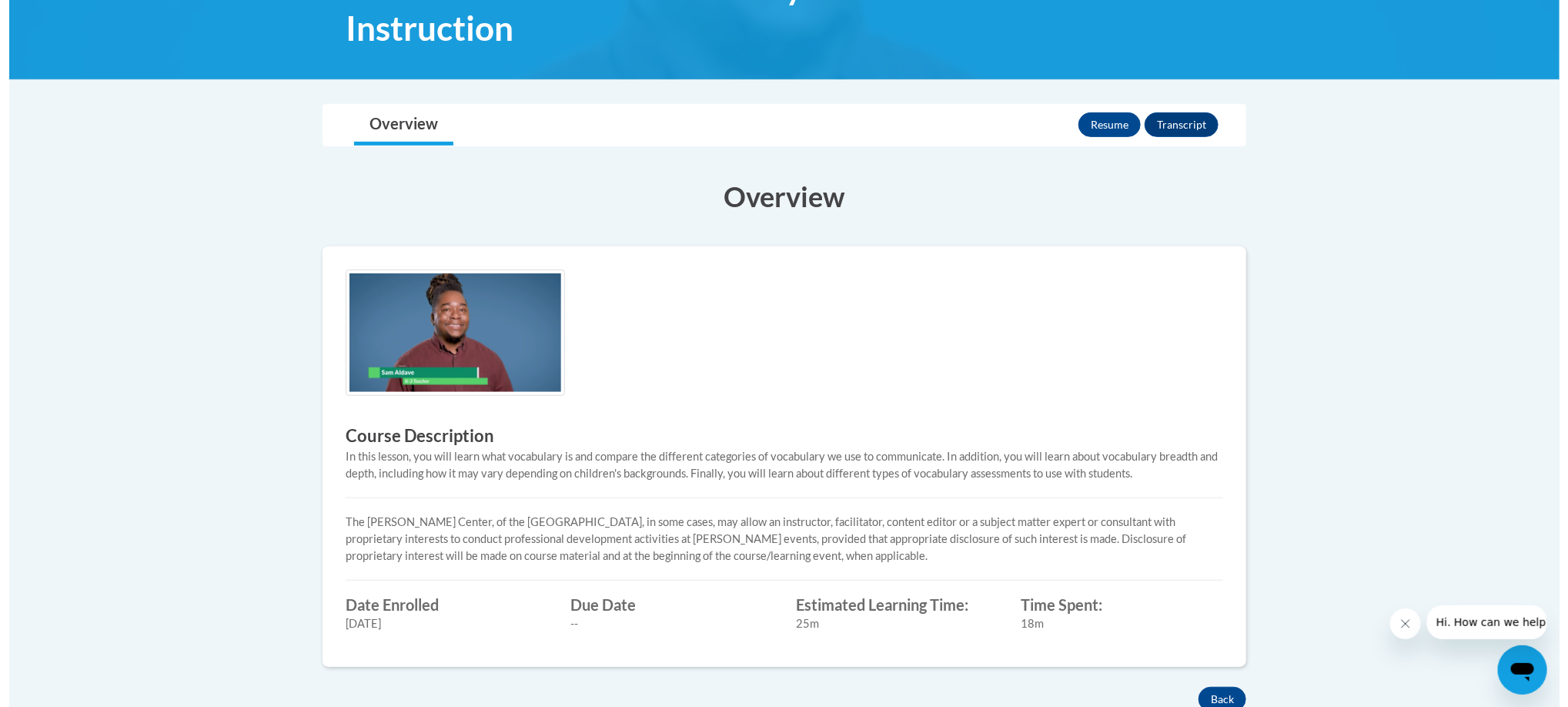
scroll to position [280, 0]
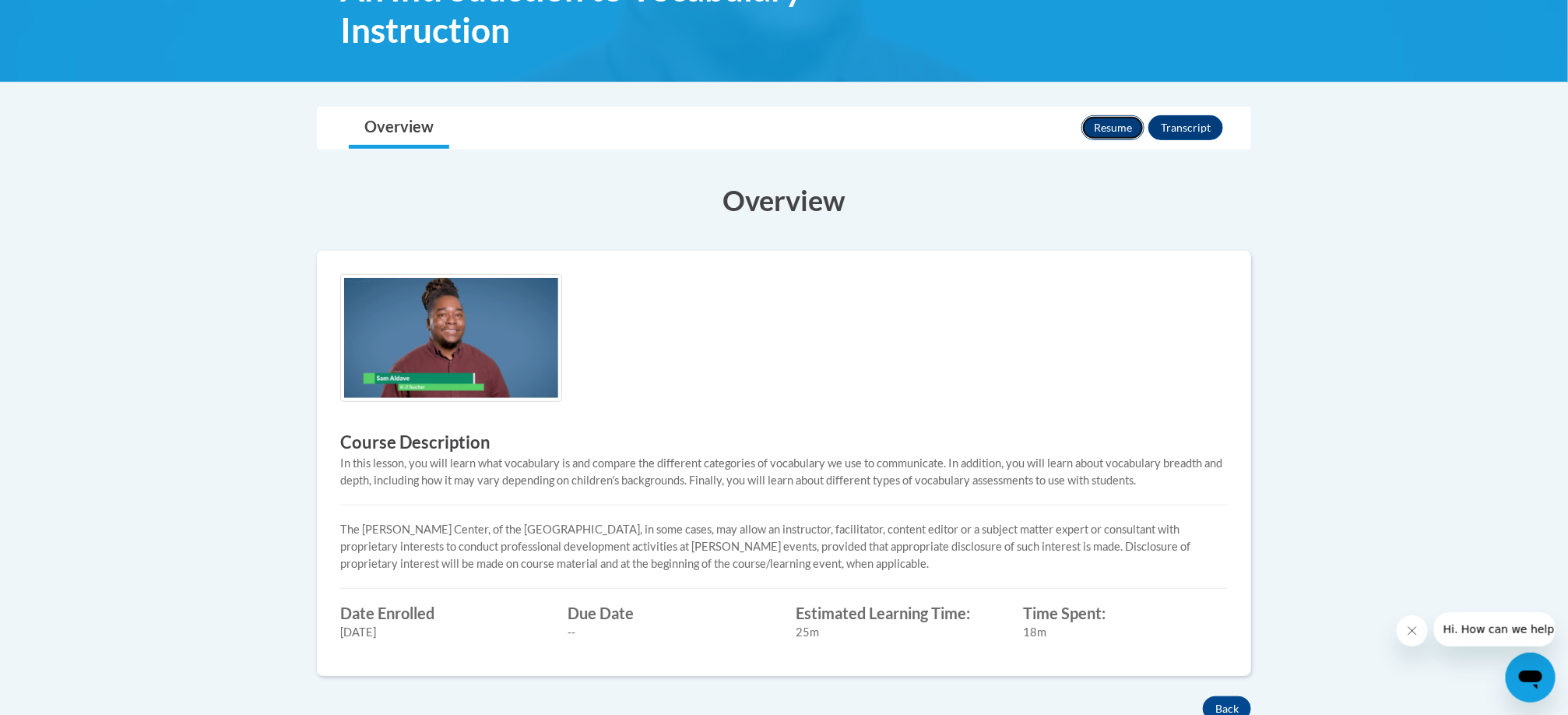
click at [1128, 128] on button "Resume" at bounding box center [1113, 128] width 63 height 25
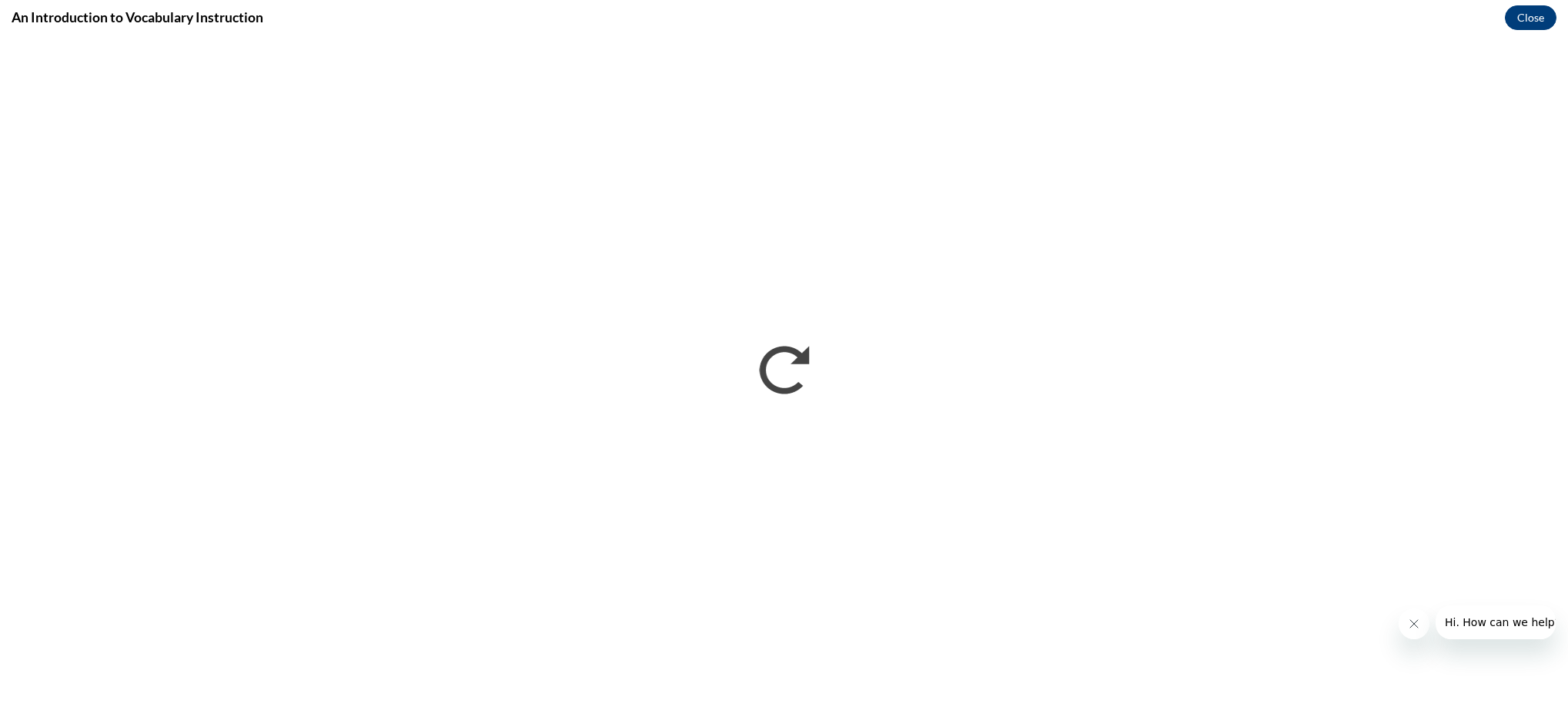
scroll to position [0, 0]
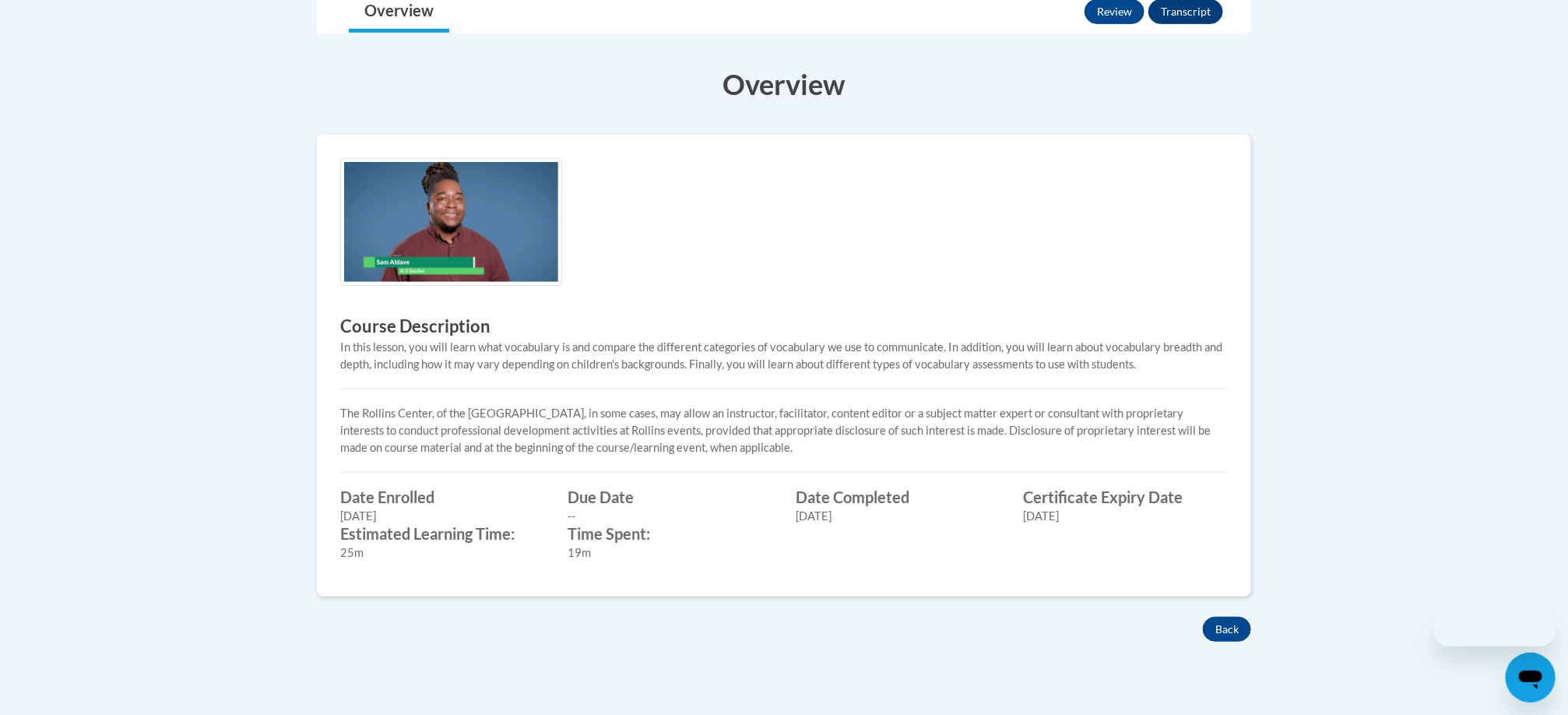
scroll to position [283, 0]
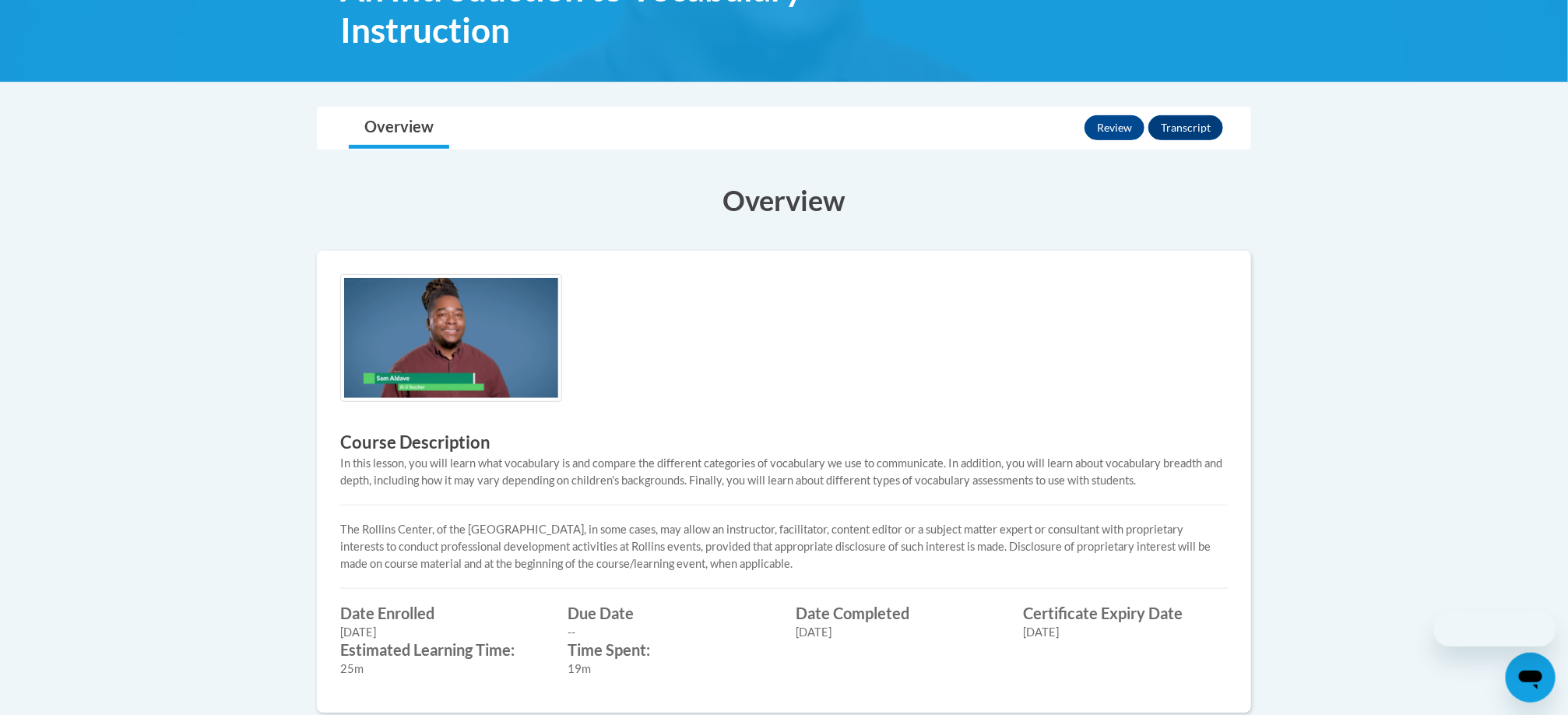
click at [779, 350] on div "Course Description In this lesson, you will learn what vocabulary is and compar…" at bounding box center [784, 481] width 911 height 415
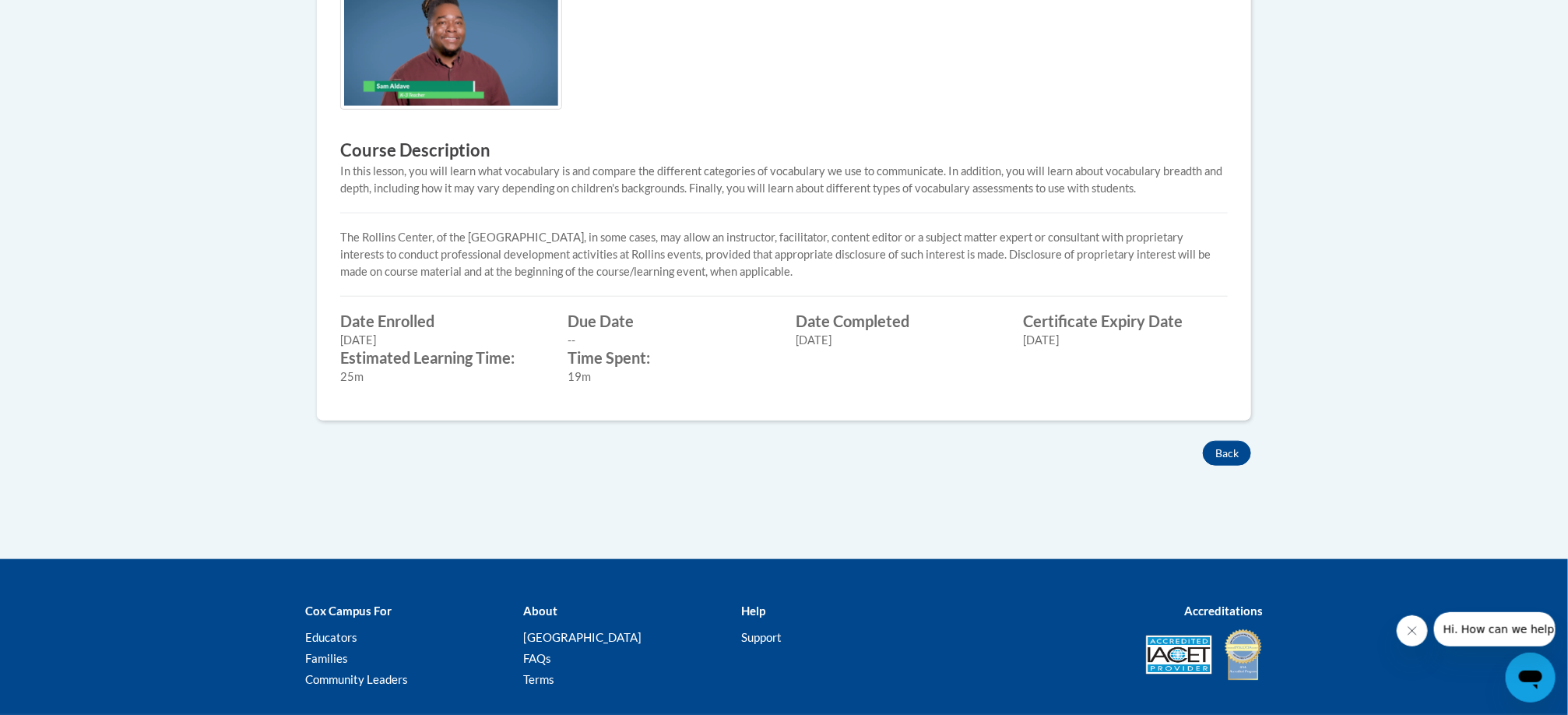
scroll to position [577, 0]
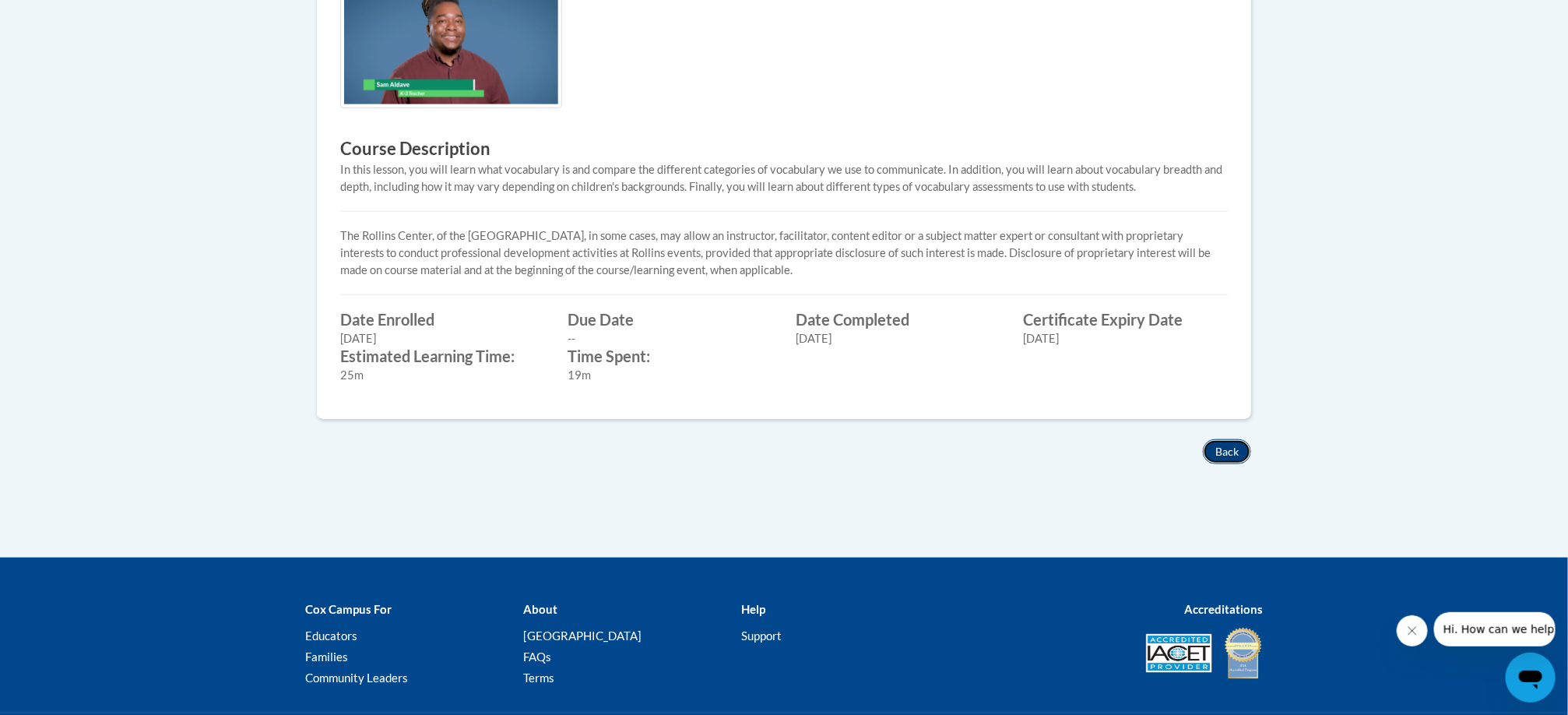
click at [1238, 442] on button "Back" at bounding box center [1227, 451] width 48 height 25
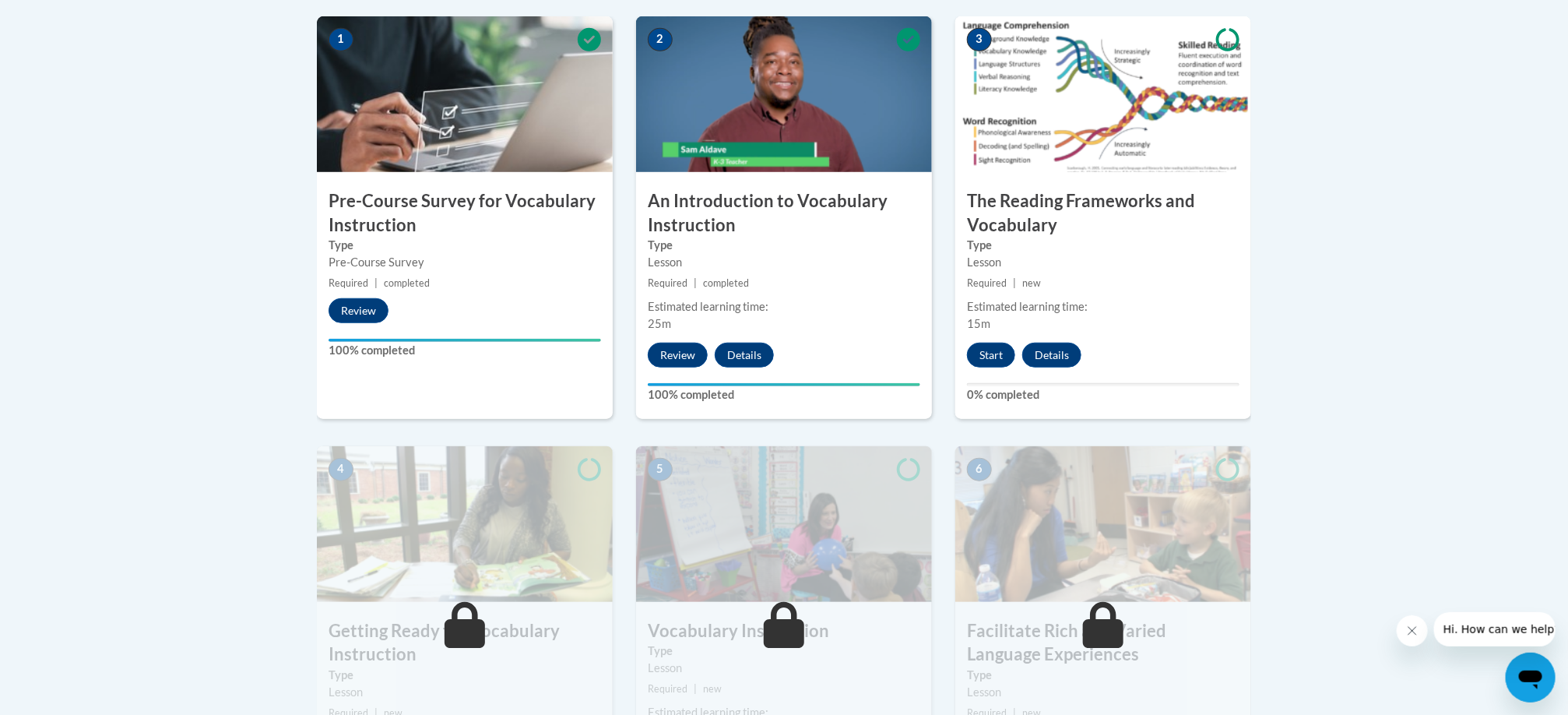
scroll to position [482, 0]
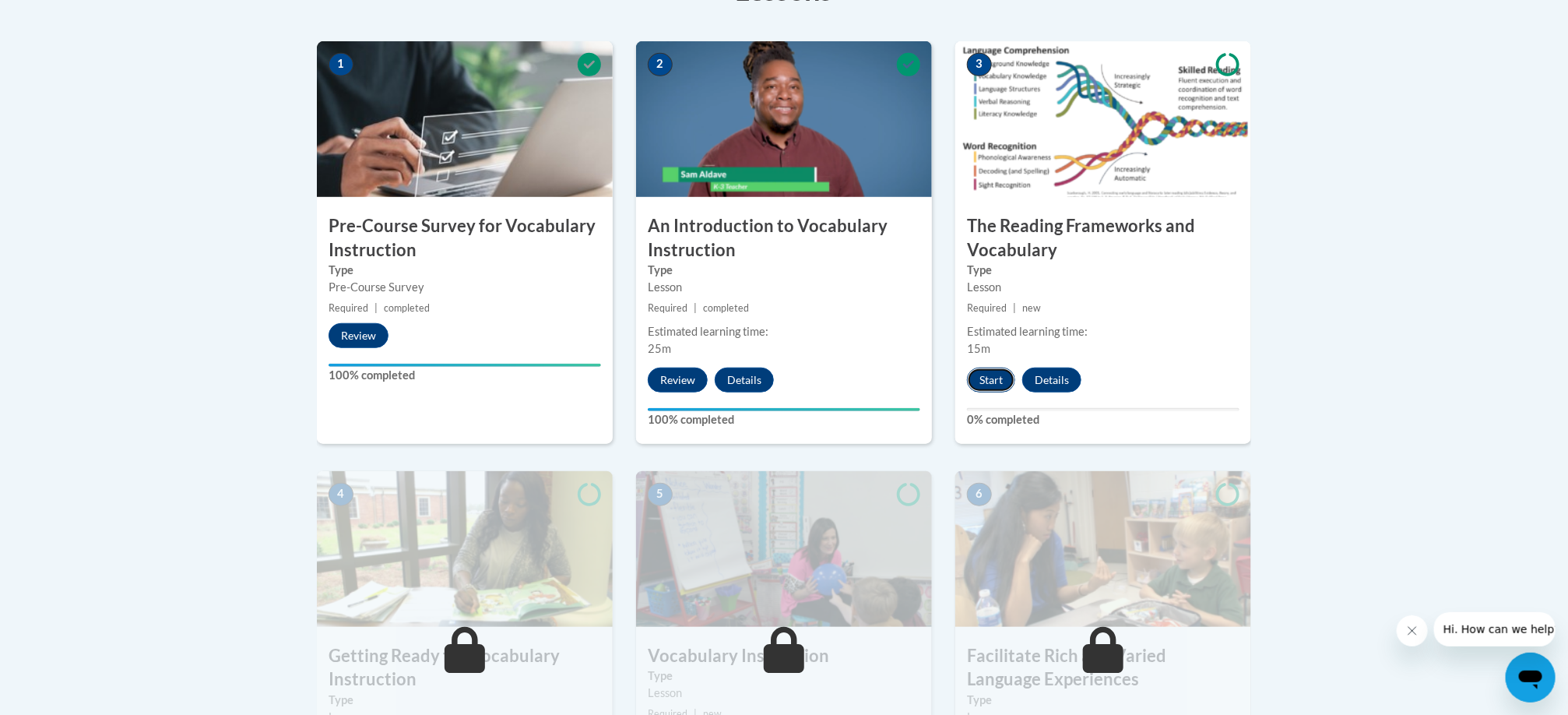
click at [1003, 389] on button "Start" at bounding box center [991, 380] width 48 height 25
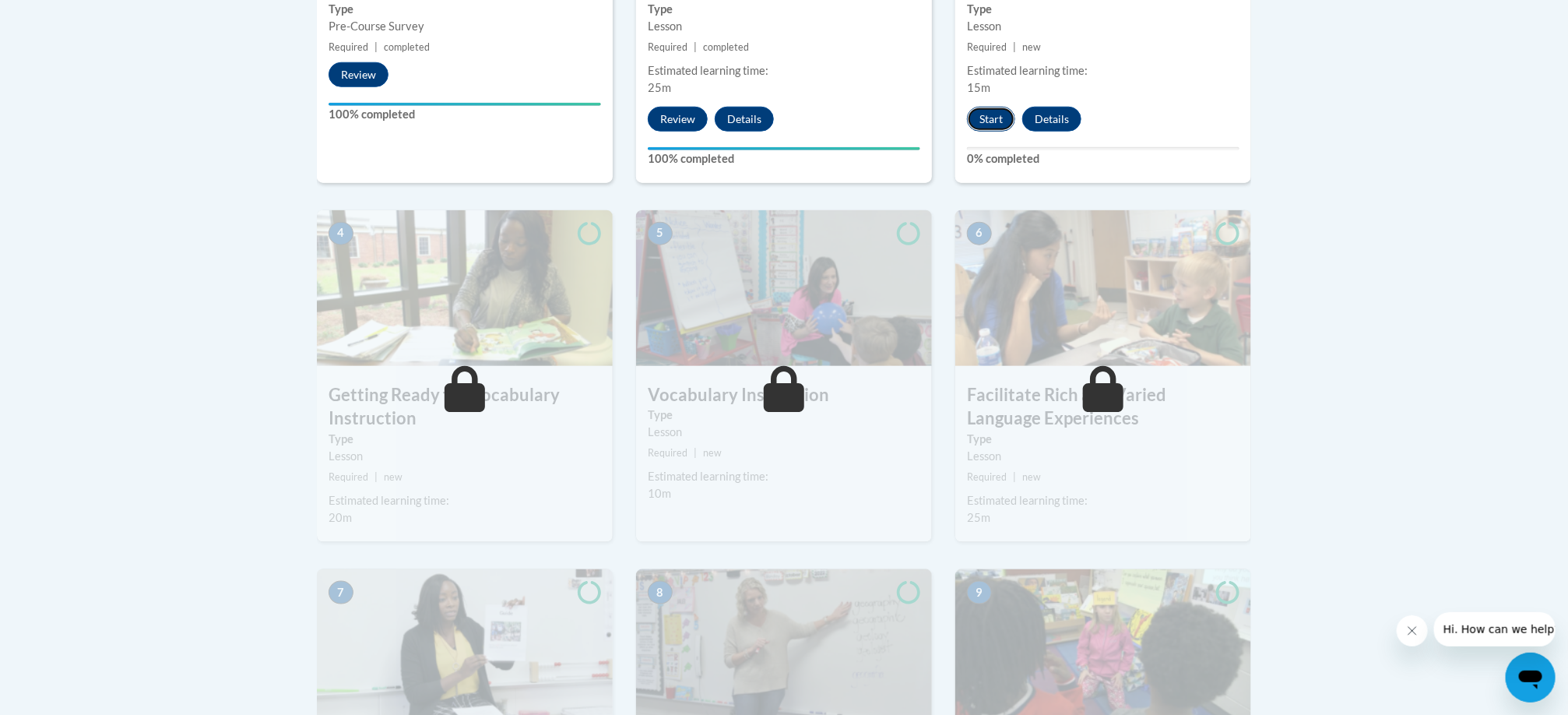
scroll to position [744, 0]
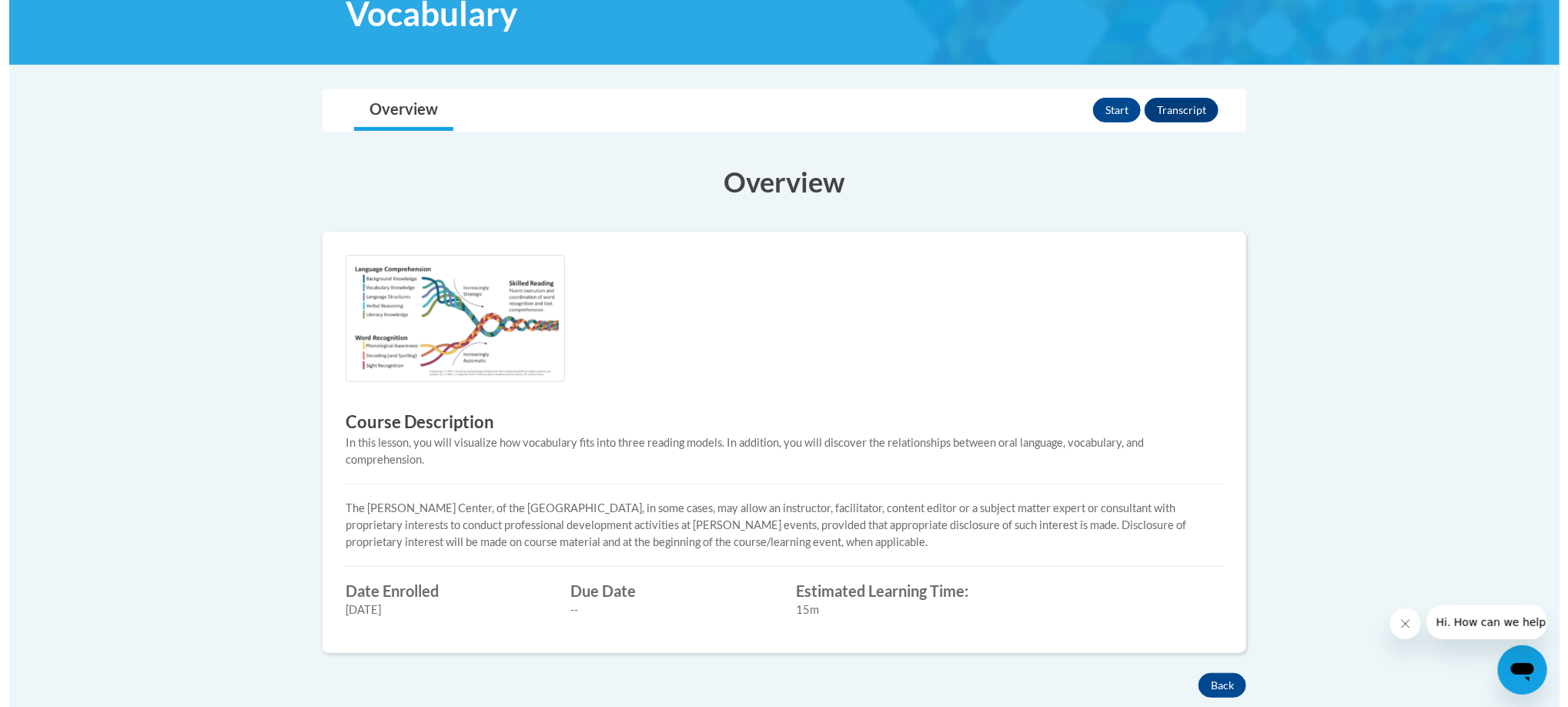
scroll to position [295, 0]
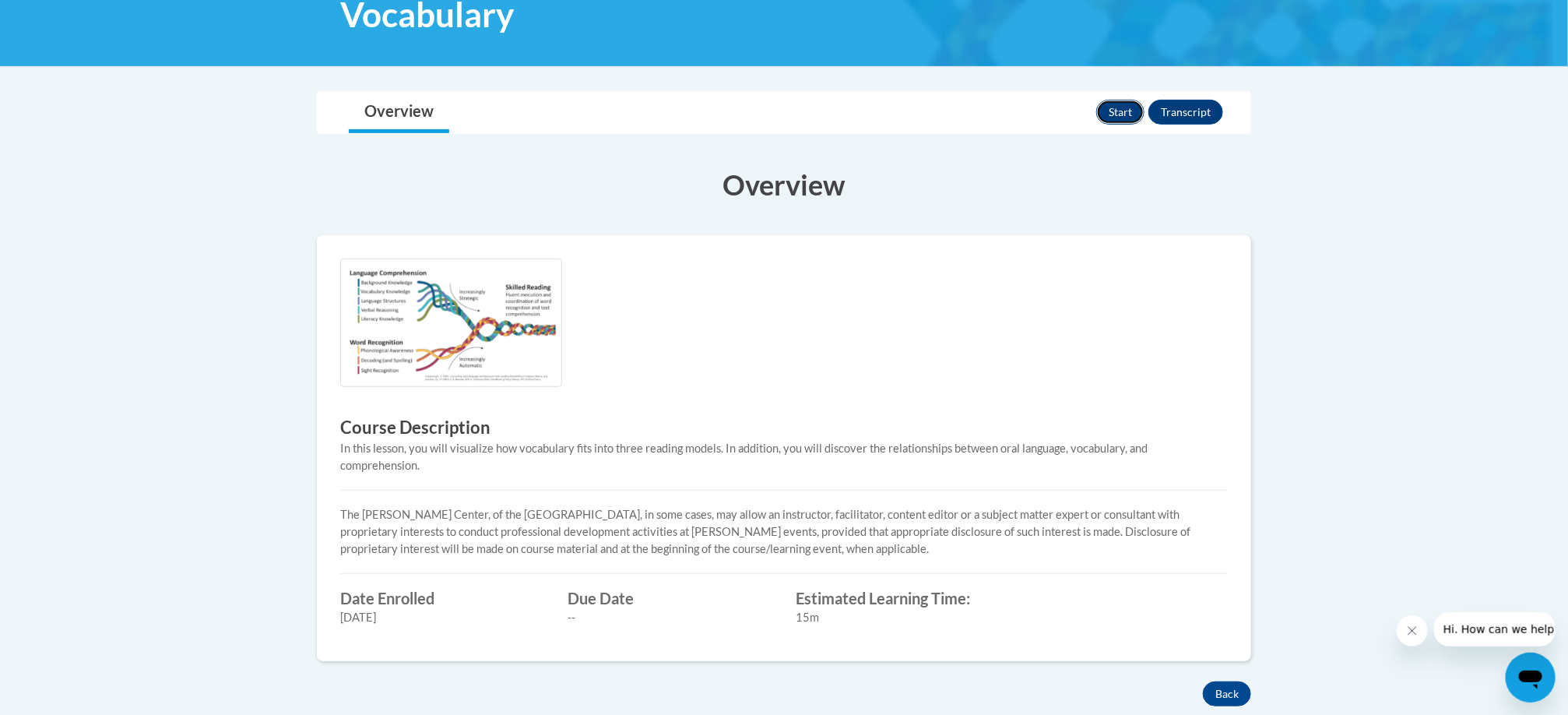
click at [1120, 117] on button "Start" at bounding box center [1121, 112] width 48 height 25
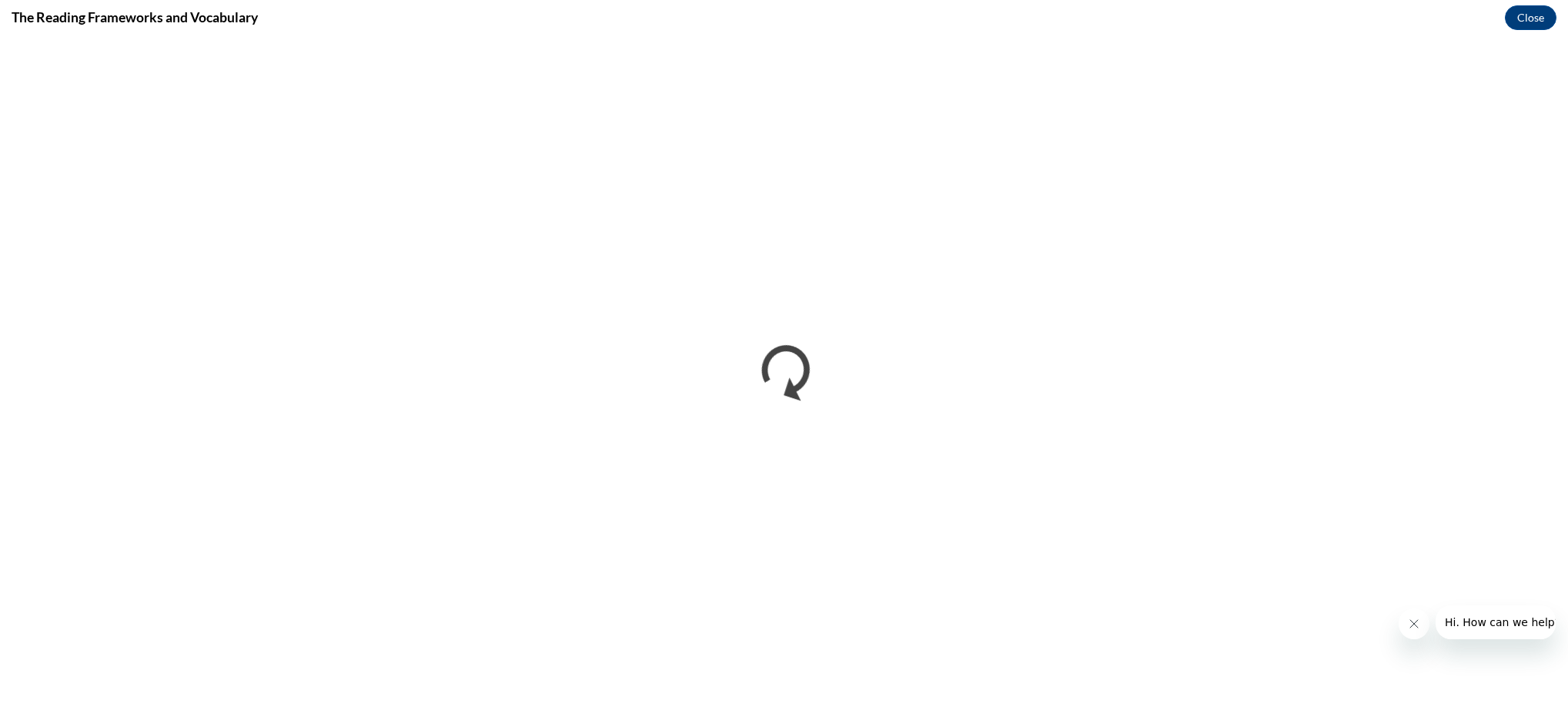
scroll to position [0, 0]
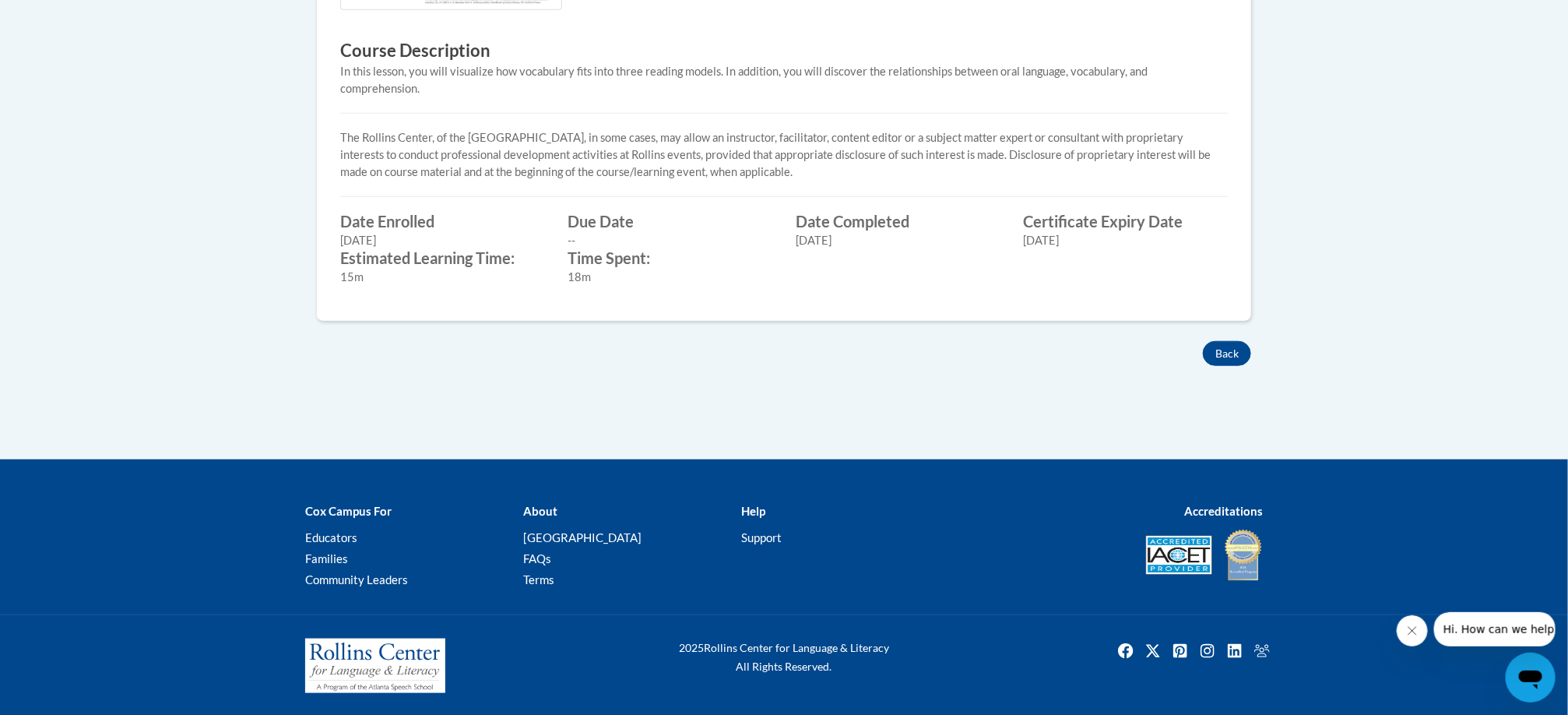
scroll to position [655, 0]
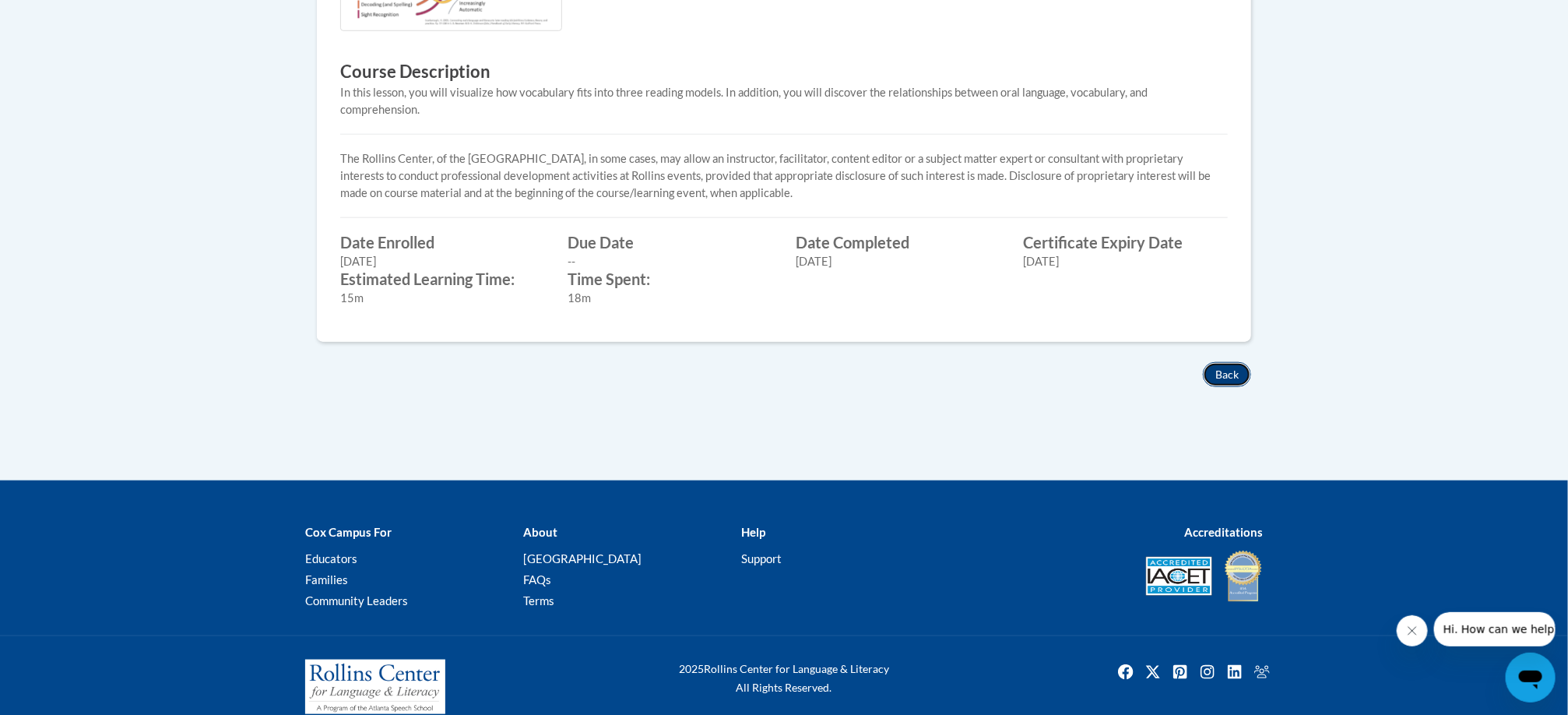
click at [1224, 363] on button "Back" at bounding box center [1227, 375] width 48 height 25
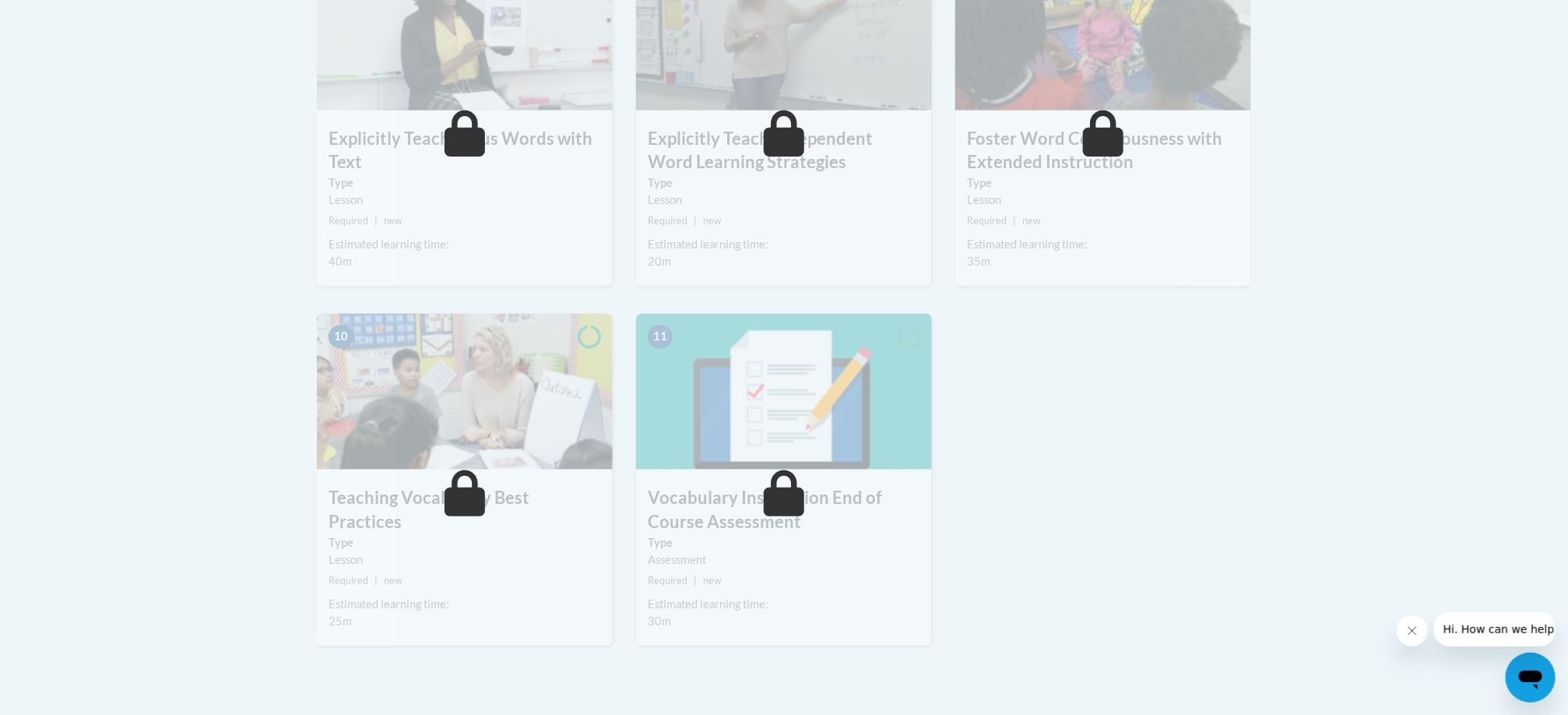
scroll to position [1416, 0]
